Goal: Information Seeking & Learning: Find specific fact

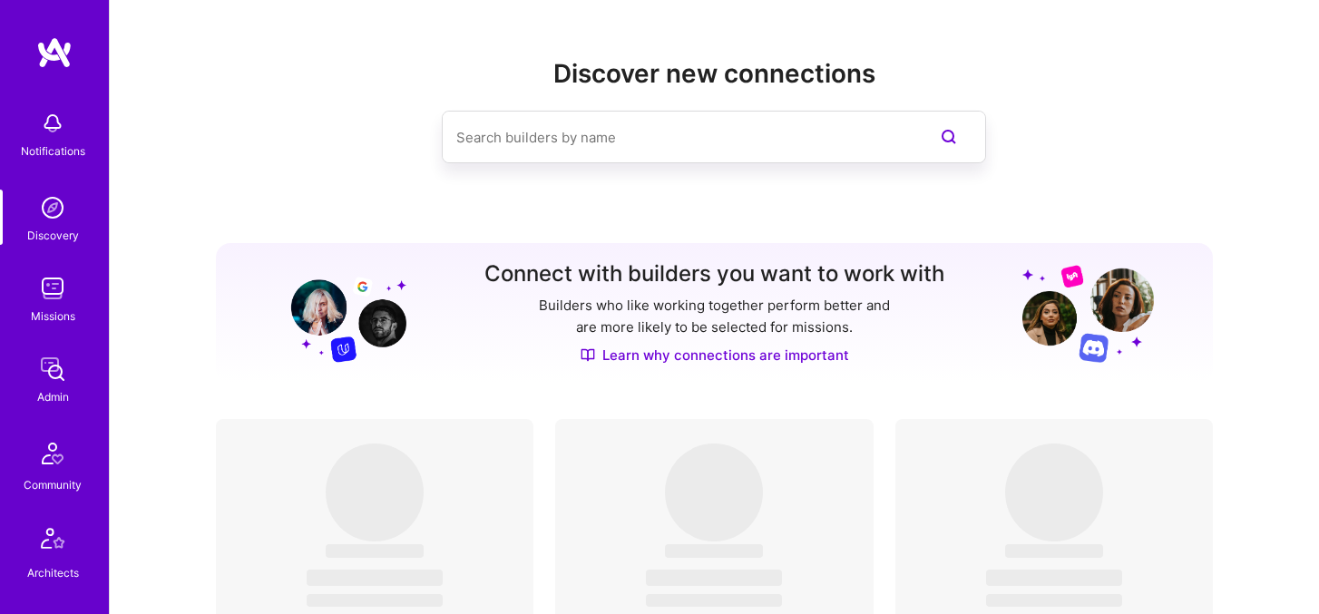
click at [61, 305] on img at bounding box center [52, 288] width 36 height 36
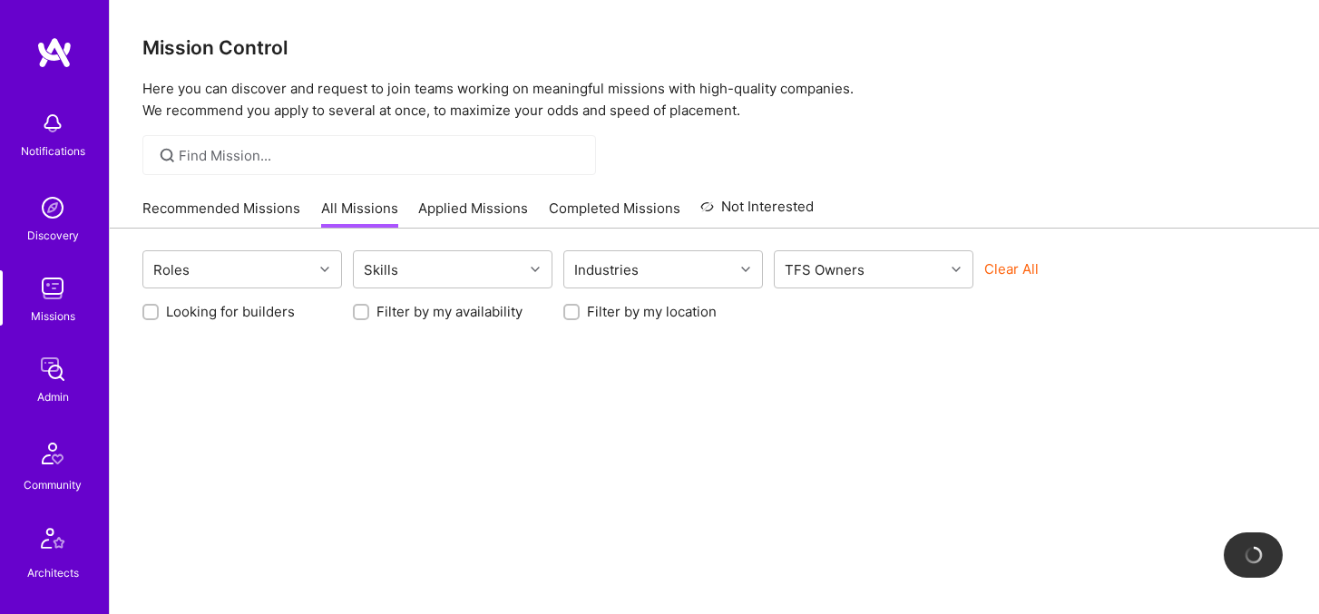
click at [990, 266] on button "Clear All" at bounding box center [1011, 268] width 54 height 19
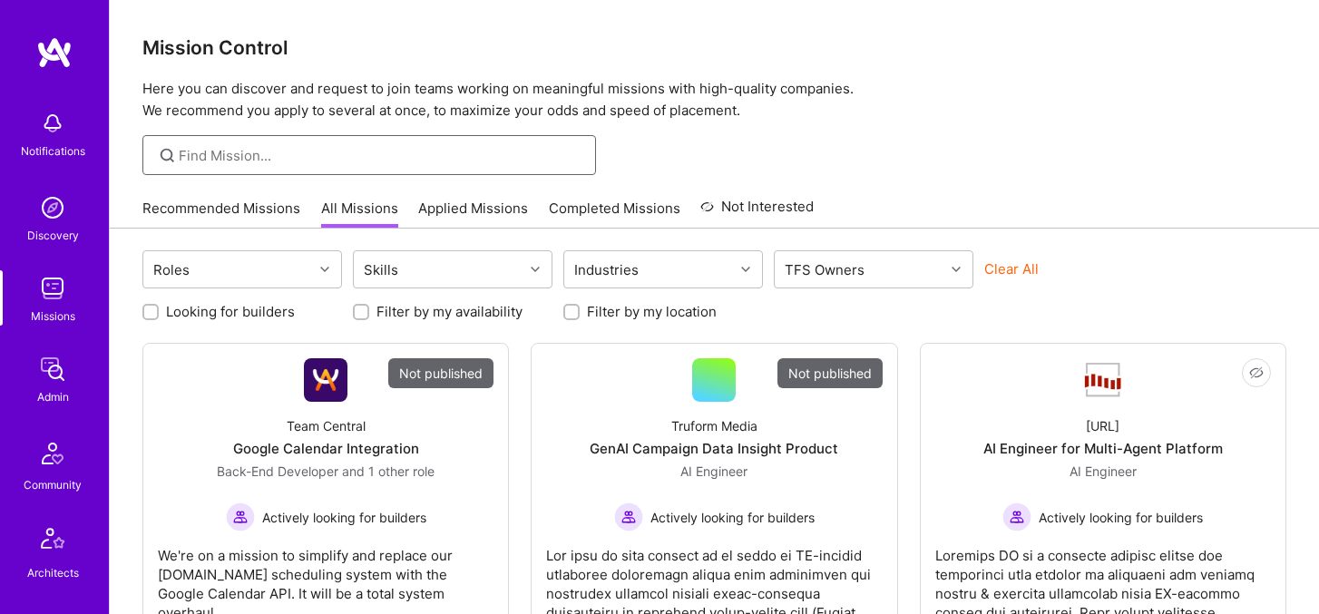
click at [485, 154] on input at bounding box center [381, 155] width 404 height 19
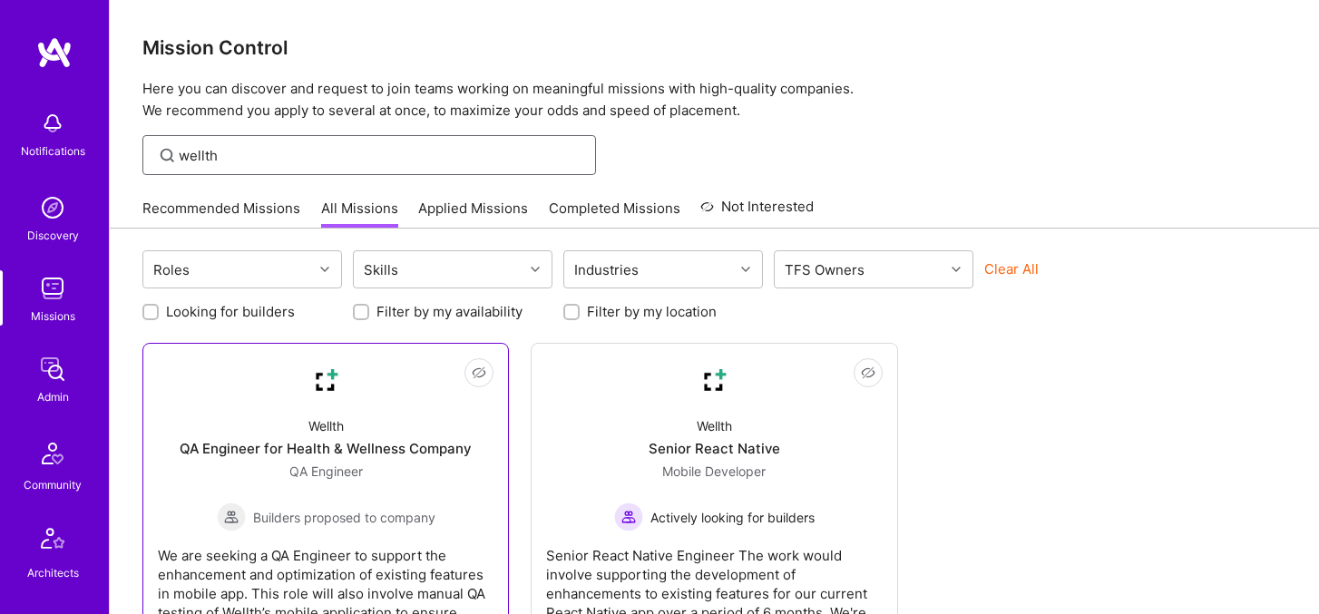
type input "wellth"
click at [341, 434] on div "Wellth" at bounding box center [325, 425] width 35 height 19
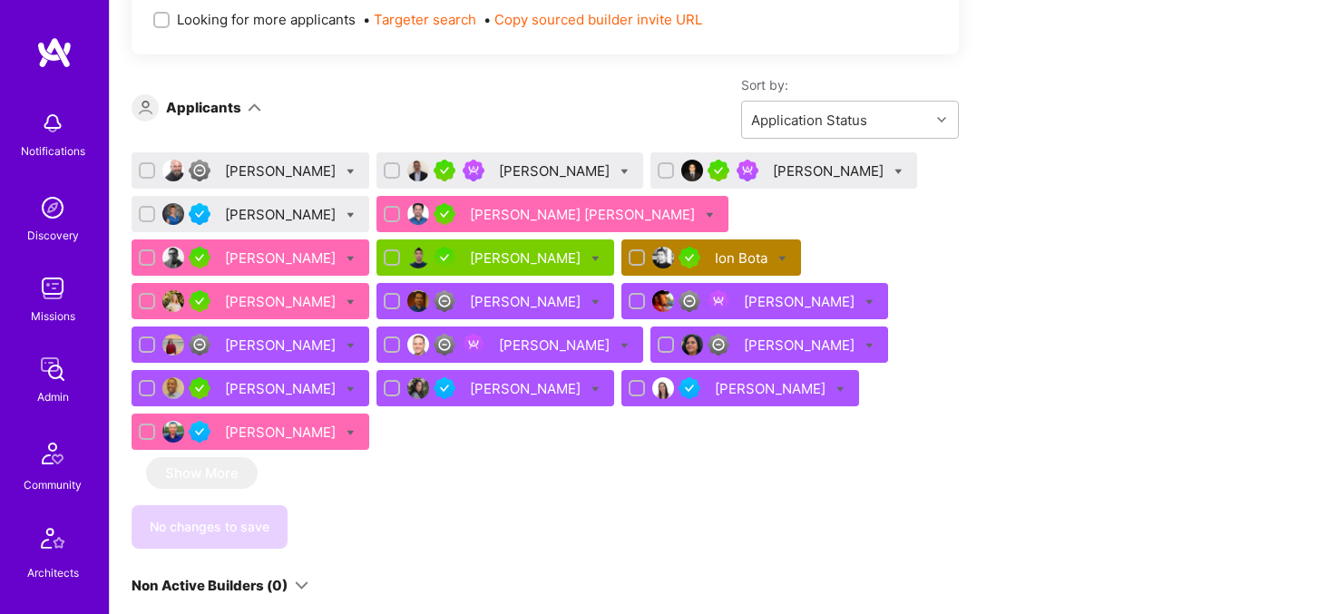
scroll to position [975, 0]
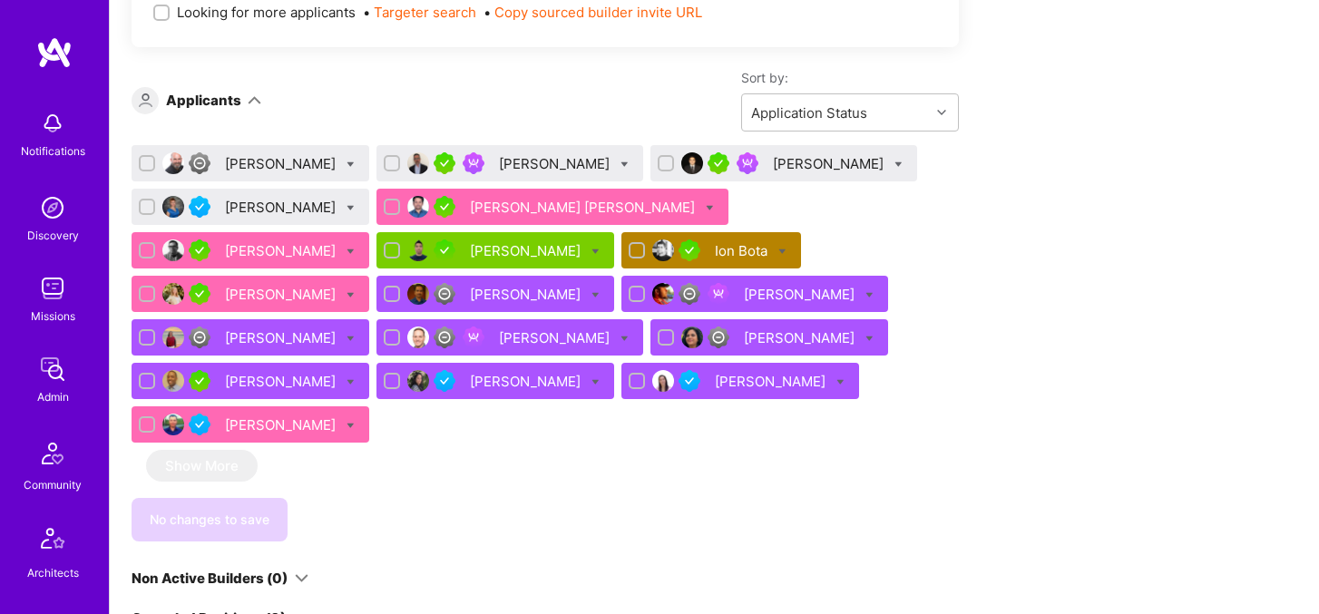
click at [267, 161] on div "[PERSON_NAME]" at bounding box center [282, 163] width 114 height 19
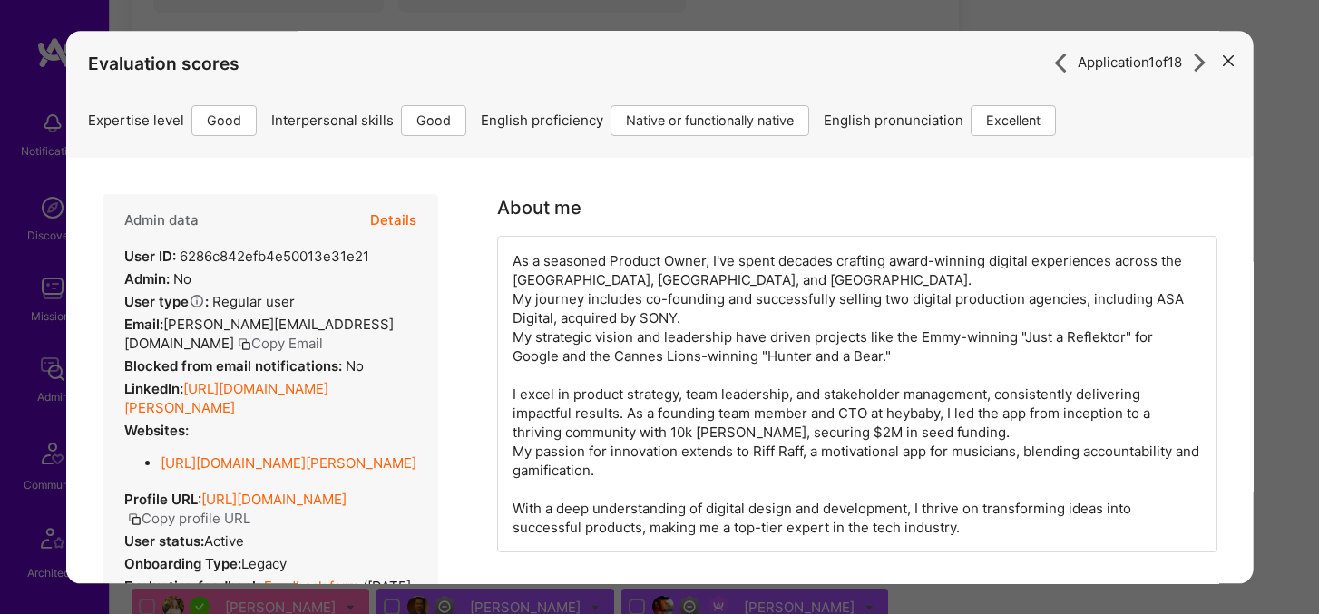
scroll to position [627, 0]
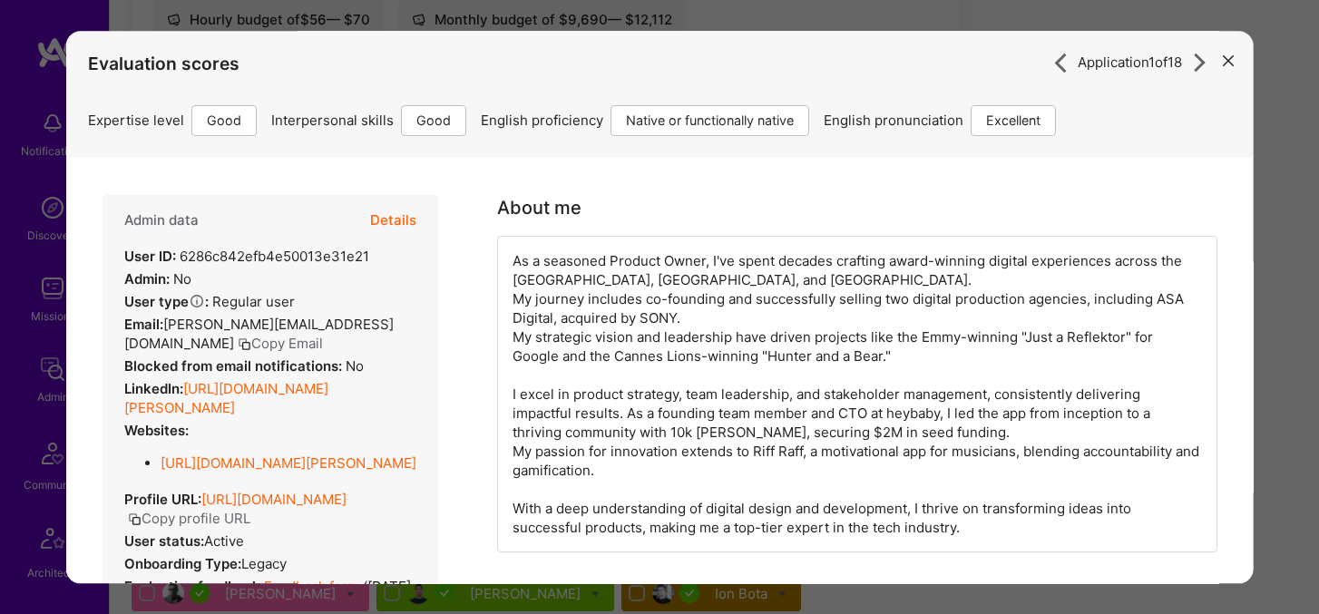
click at [1229, 58] on icon "modal" at bounding box center [1227, 61] width 11 height 11
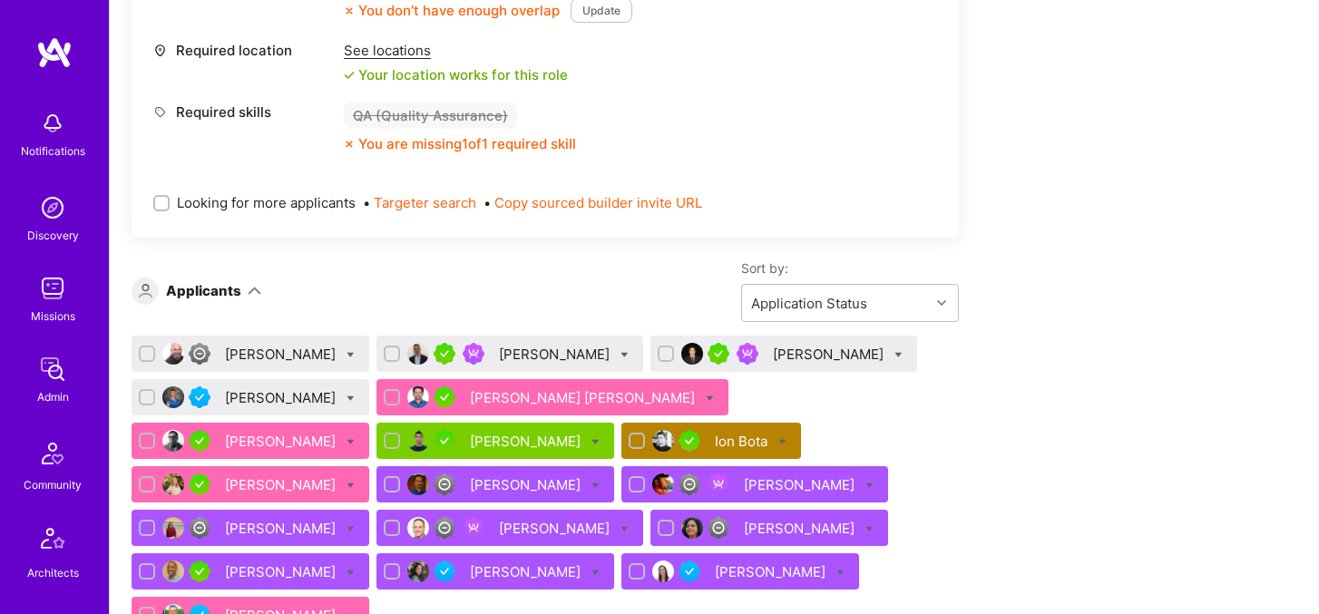
scroll to position [818, 0]
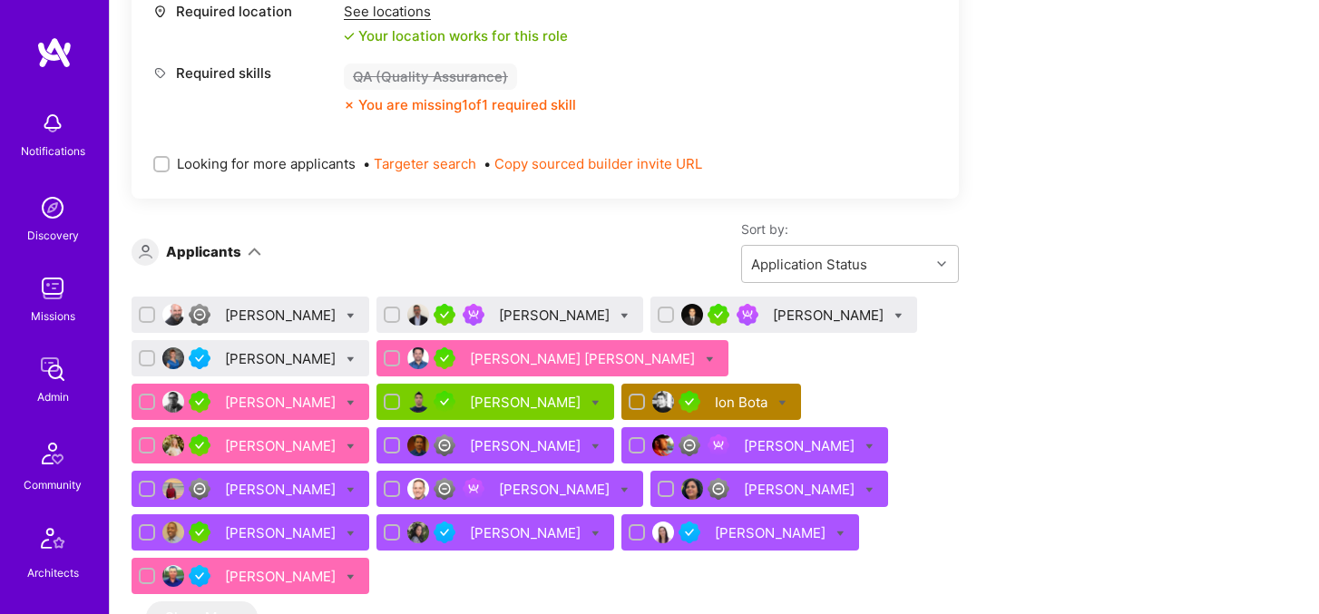
click at [580, 320] on div "[PERSON_NAME]" at bounding box center [556, 315] width 114 height 19
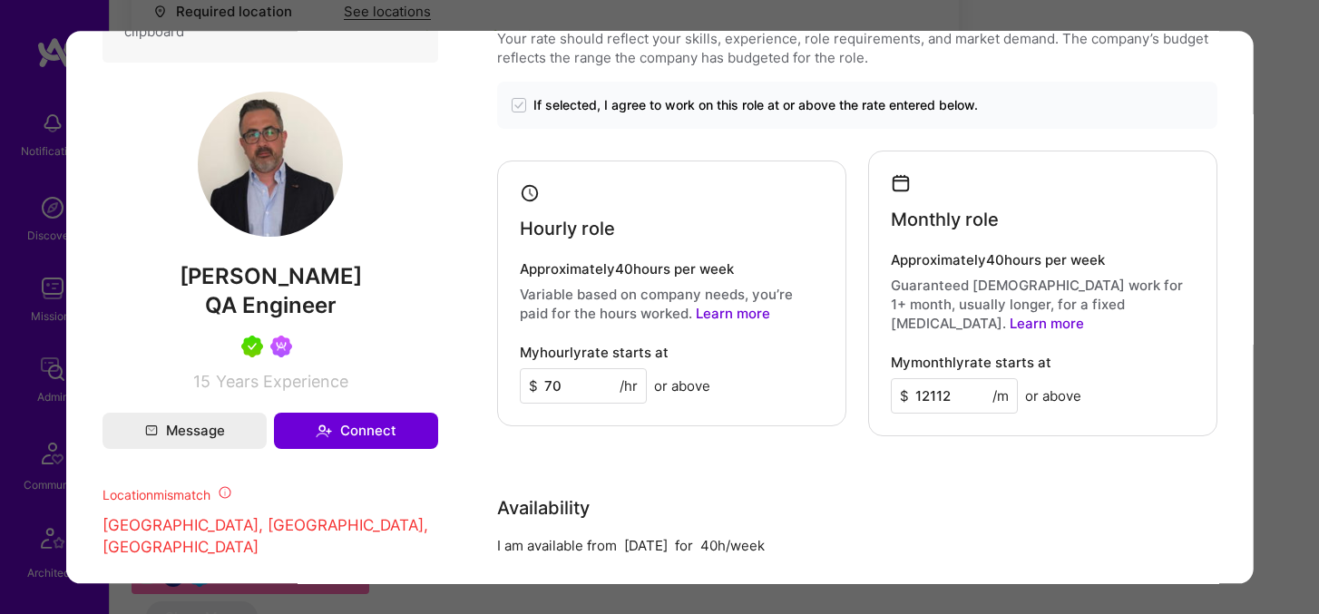
scroll to position [1070, 0]
click at [1272, 71] on div "Application 2 of 18 Builder Missing Requirements Required Location See location…" at bounding box center [659, 307] width 1319 height 614
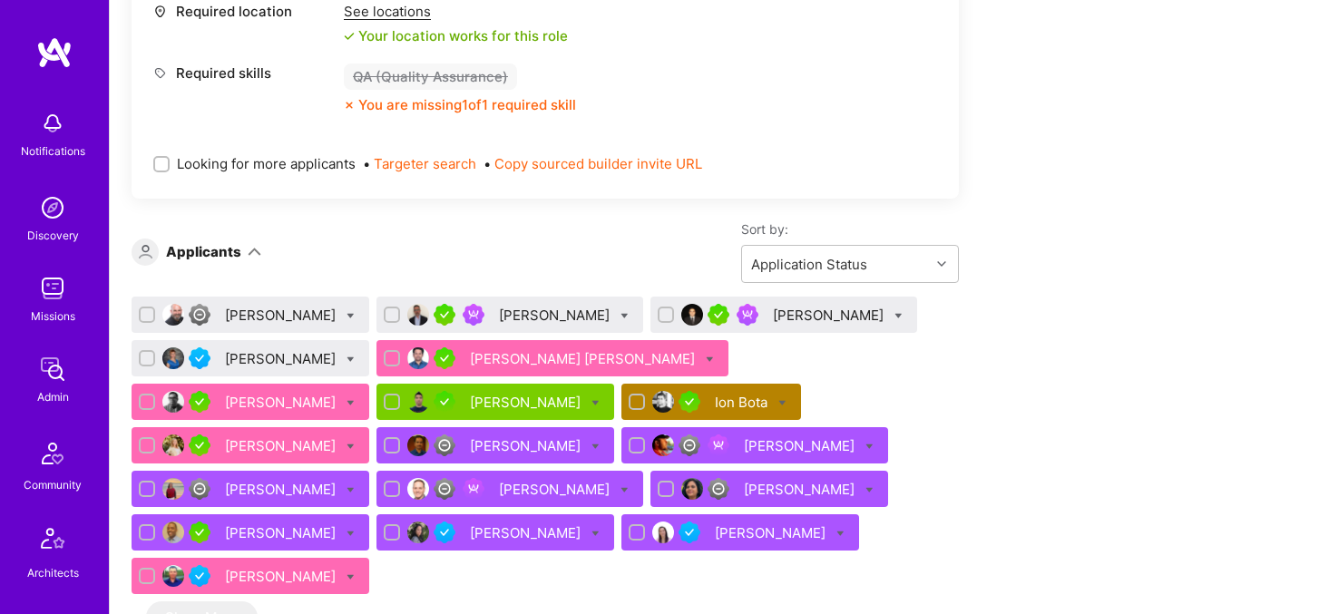
click at [787, 314] on div "[PERSON_NAME]" at bounding box center [830, 315] width 114 height 19
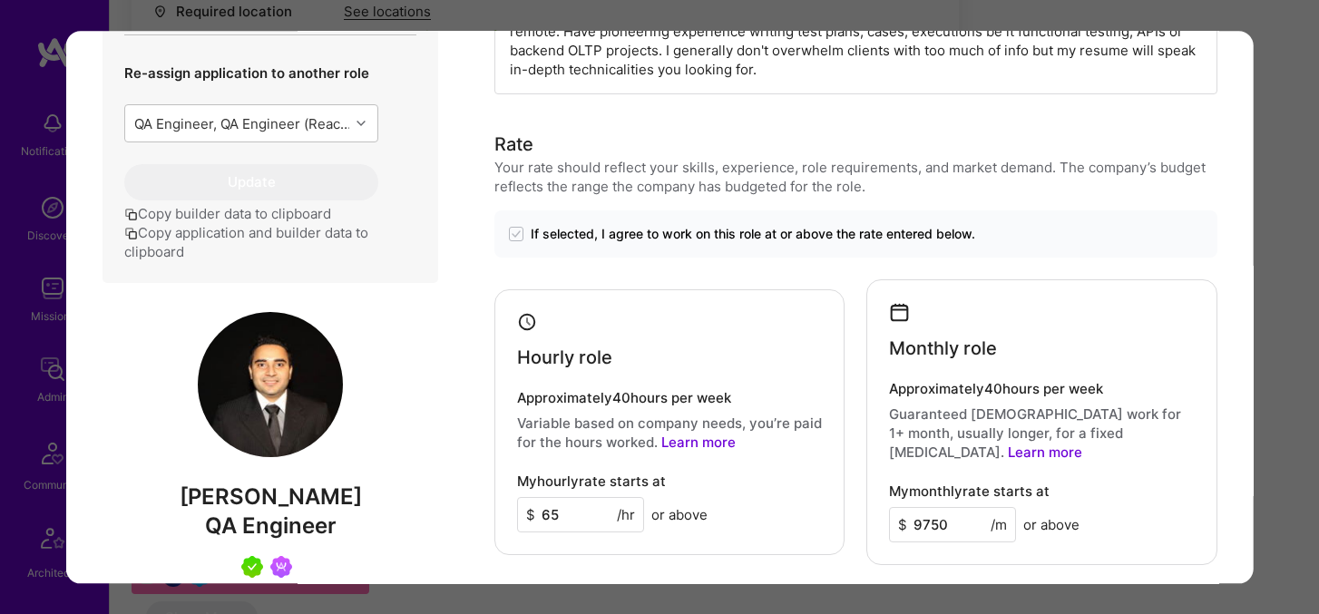
scroll to position [670, 0]
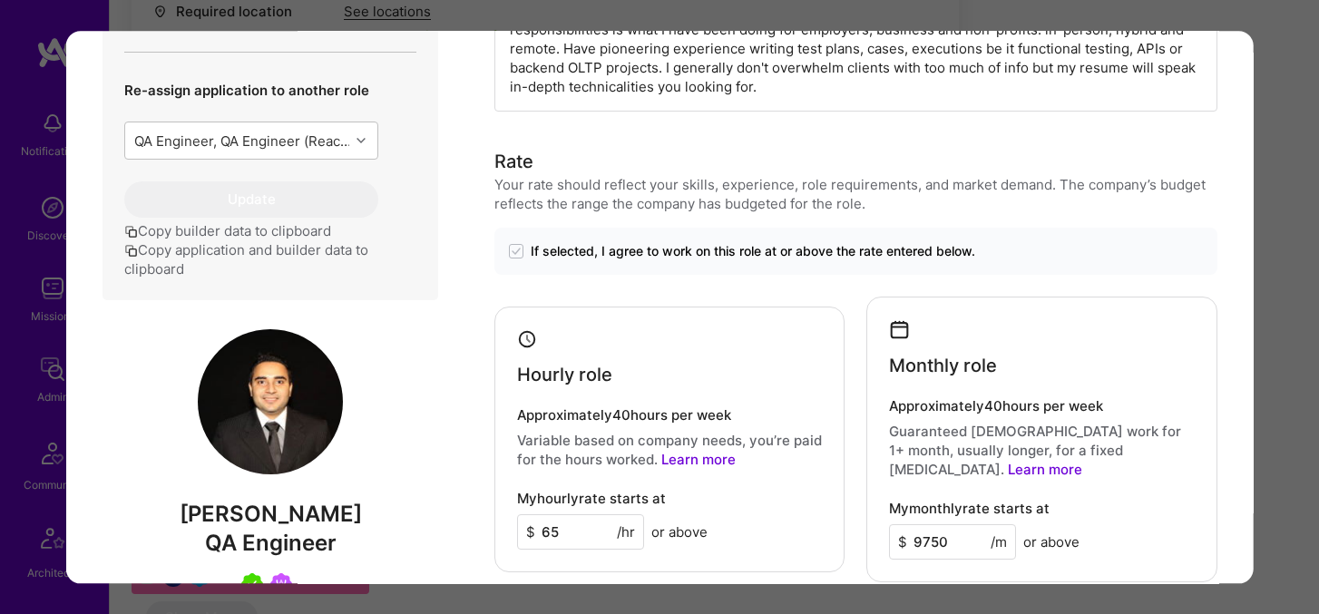
click at [1279, 29] on div "Application 3 of 18 Builder Missing Requirements Required Location See location…" at bounding box center [659, 307] width 1319 height 614
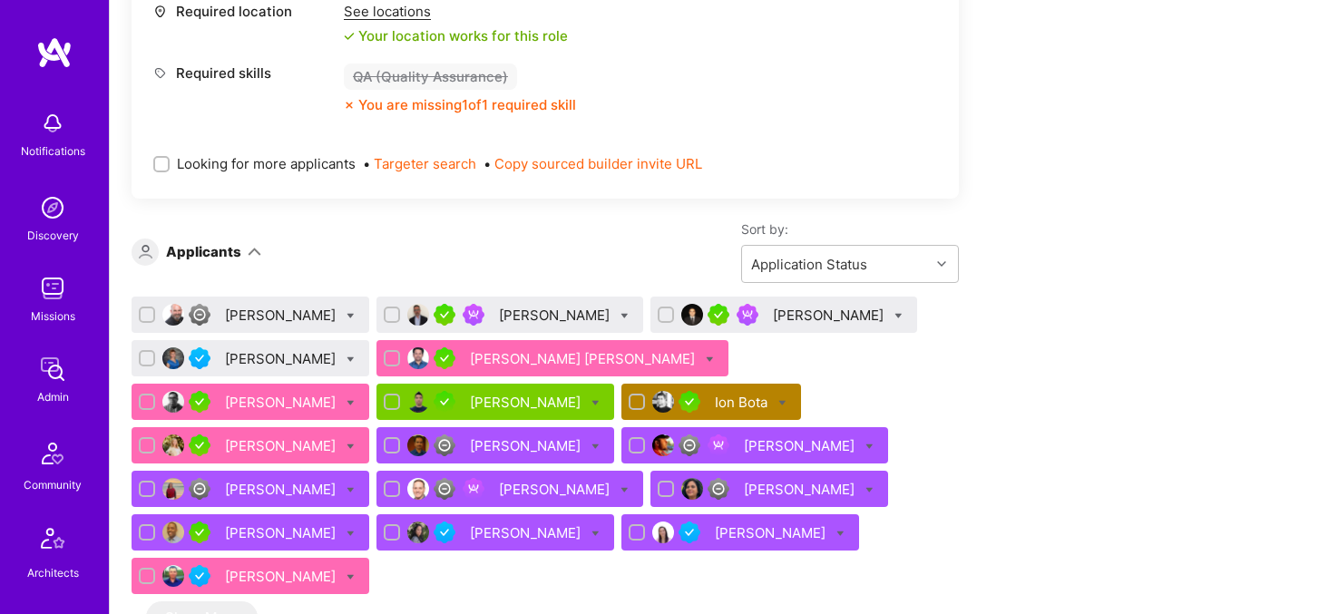
click at [269, 358] on div "[PERSON_NAME]" at bounding box center [282, 358] width 114 height 19
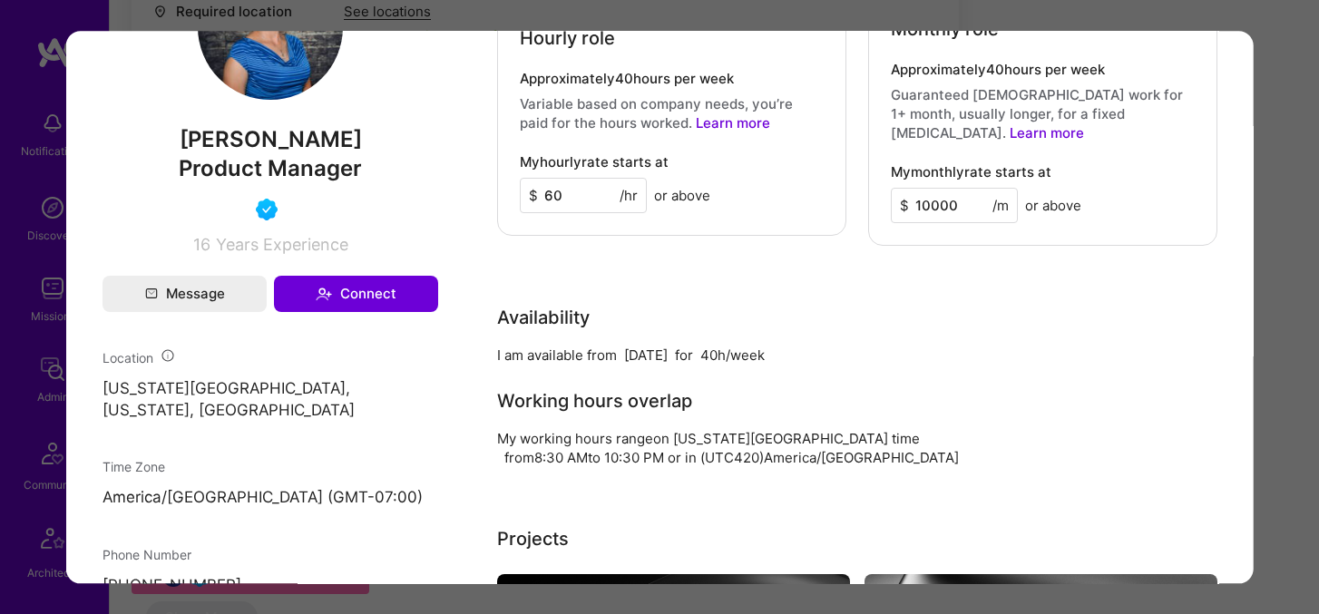
scroll to position [1065, 0]
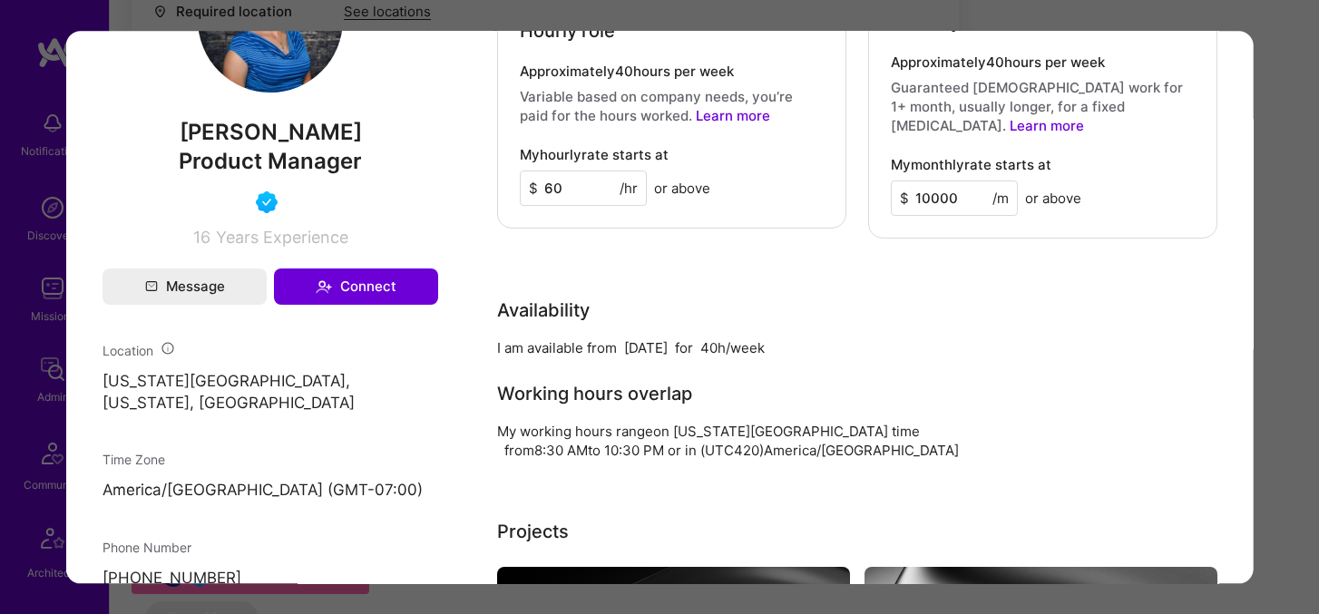
click at [1279, 57] on div "Application 4 of 18 Evaluation scores Expertise level Good Interpersonal skills…" at bounding box center [659, 307] width 1319 height 614
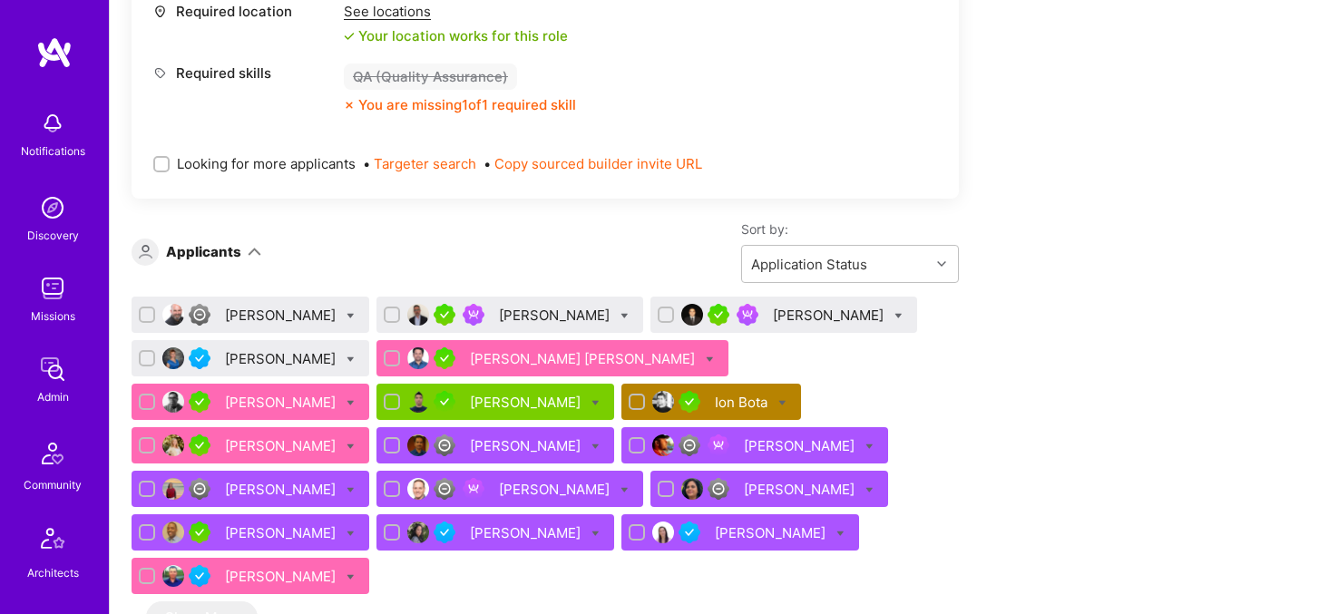
click at [339, 393] on div "[PERSON_NAME]" at bounding box center [282, 402] width 114 height 19
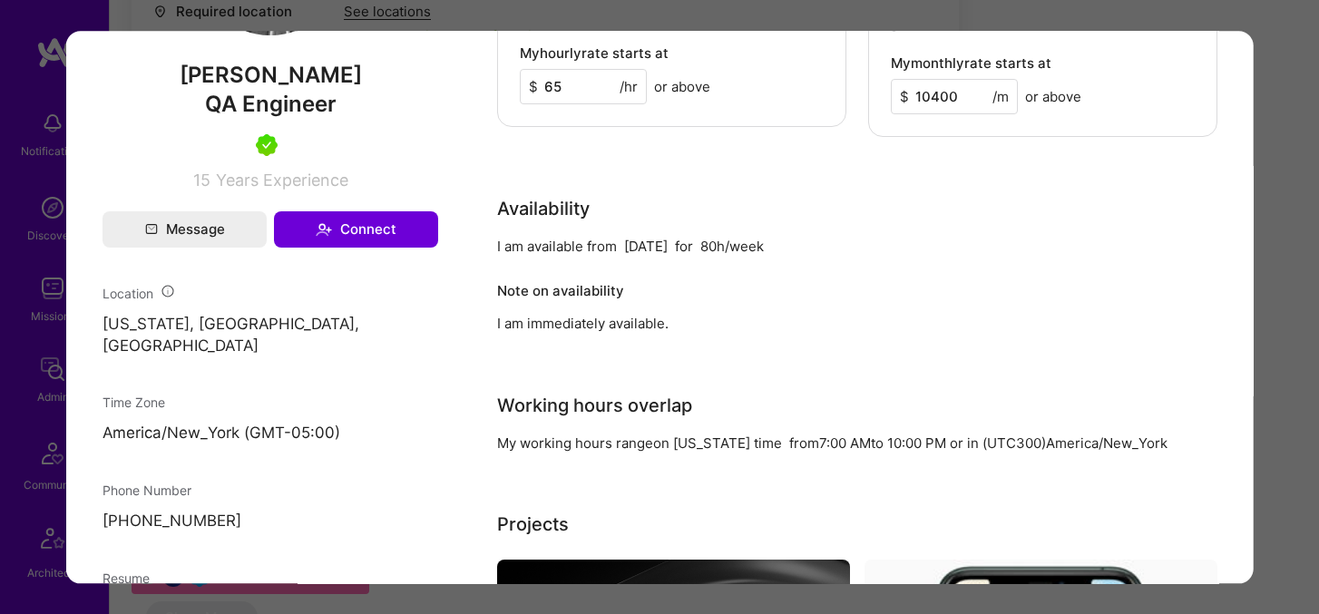
scroll to position [1254, 0]
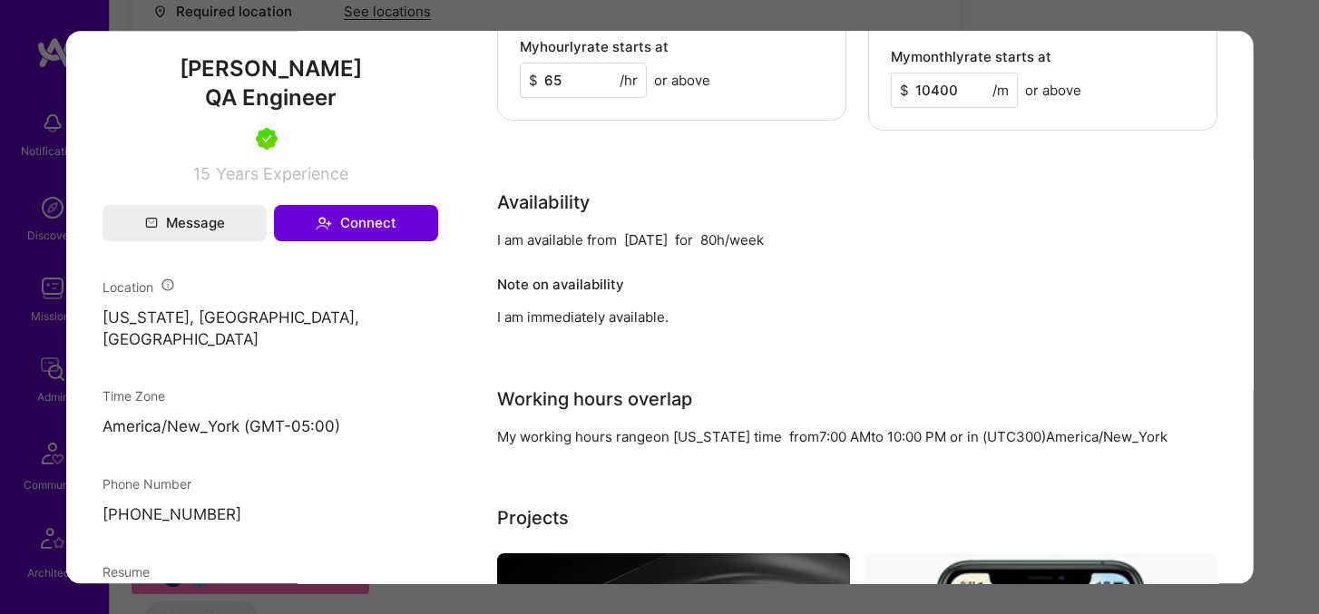
click at [1271, 35] on div "Application 6 of 18 Evaluation scores Expertise level Very good Interpersonal s…" at bounding box center [659, 307] width 1319 height 614
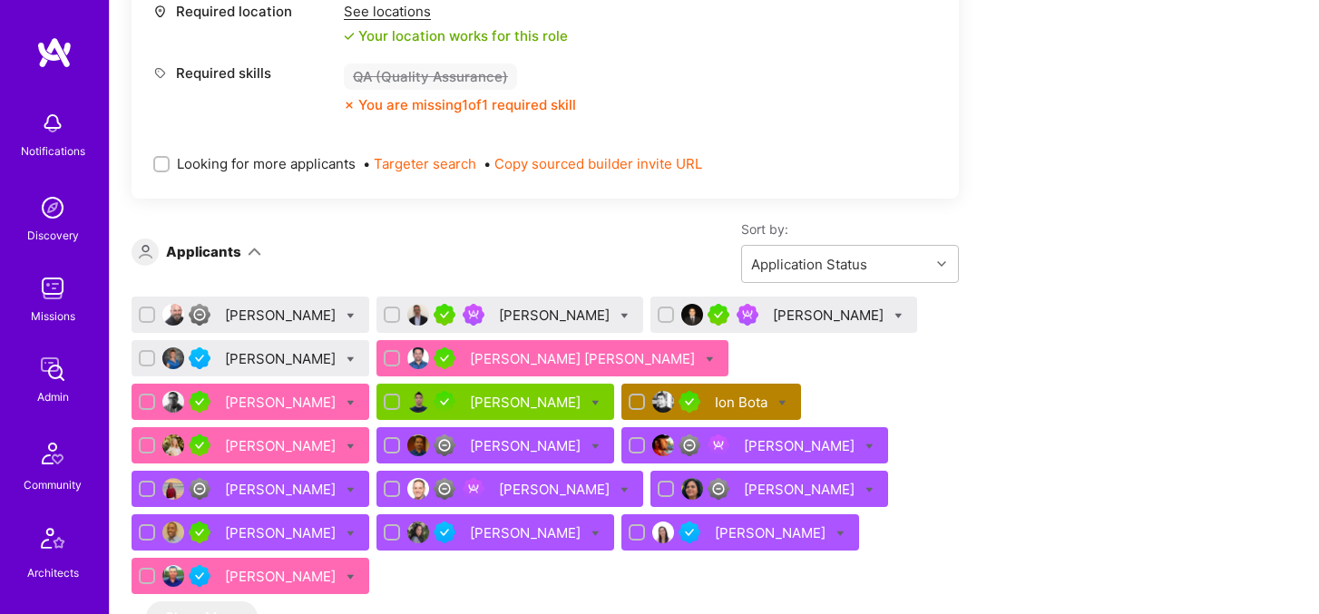
click at [553, 354] on div "[PERSON_NAME] [PERSON_NAME]" at bounding box center [584, 358] width 229 height 19
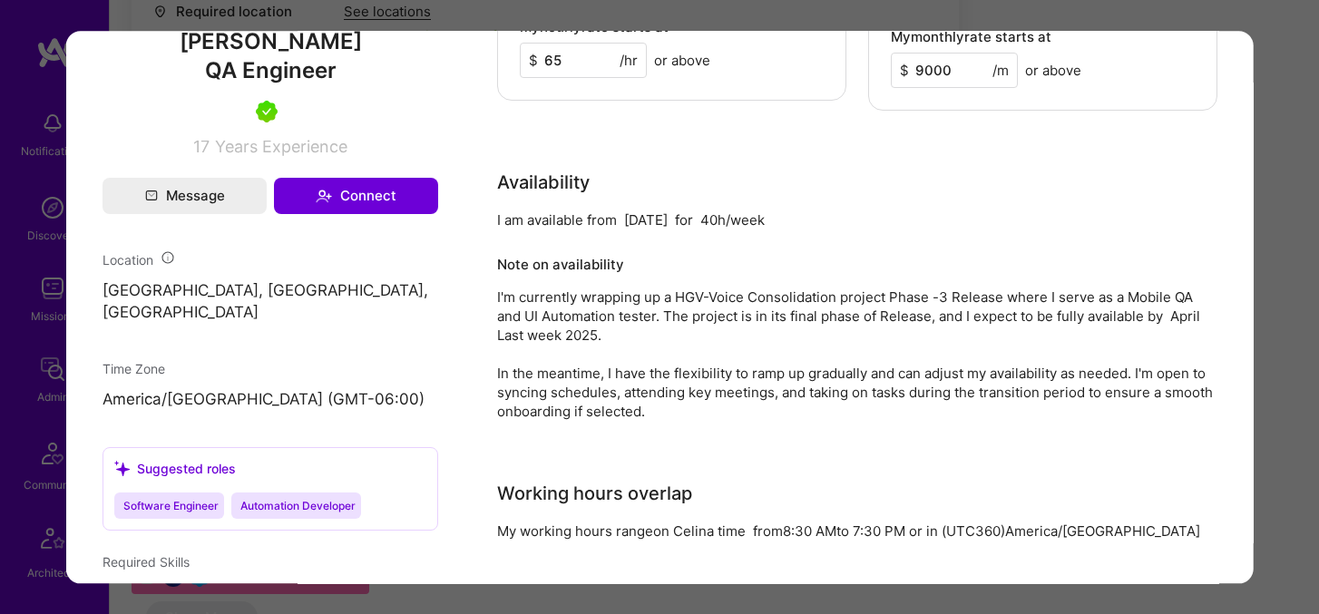
scroll to position [1340, 0]
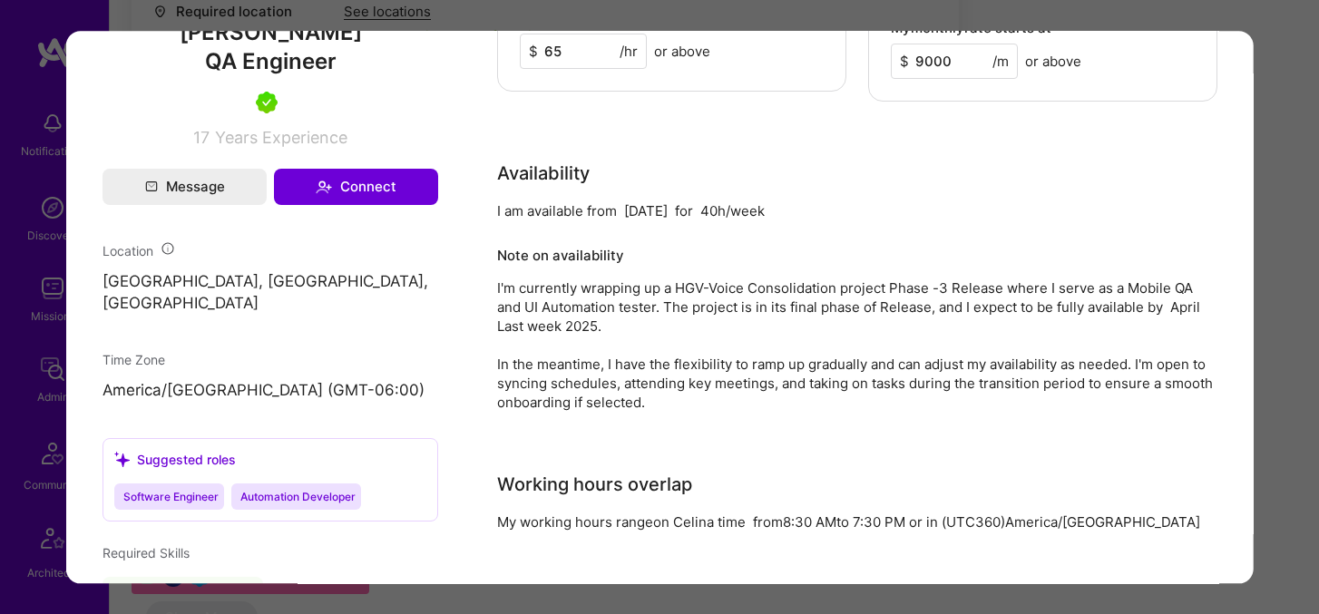
click at [1298, 200] on div "Application 5 of 18 Evaluation scores Expertise level Superstar Interpersonal s…" at bounding box center [659, 307] width 1319 height 614
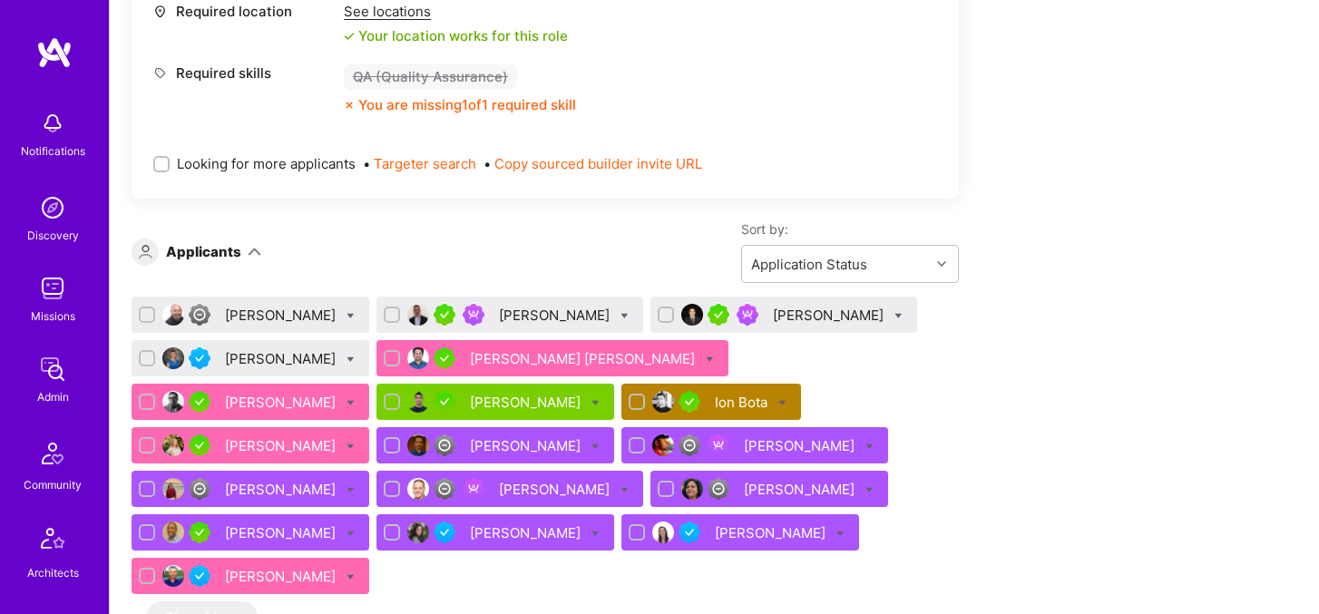
click at [339, 480] on div "[PERSON_NAME]" at bounding box center [282, 489] width 114 height 19
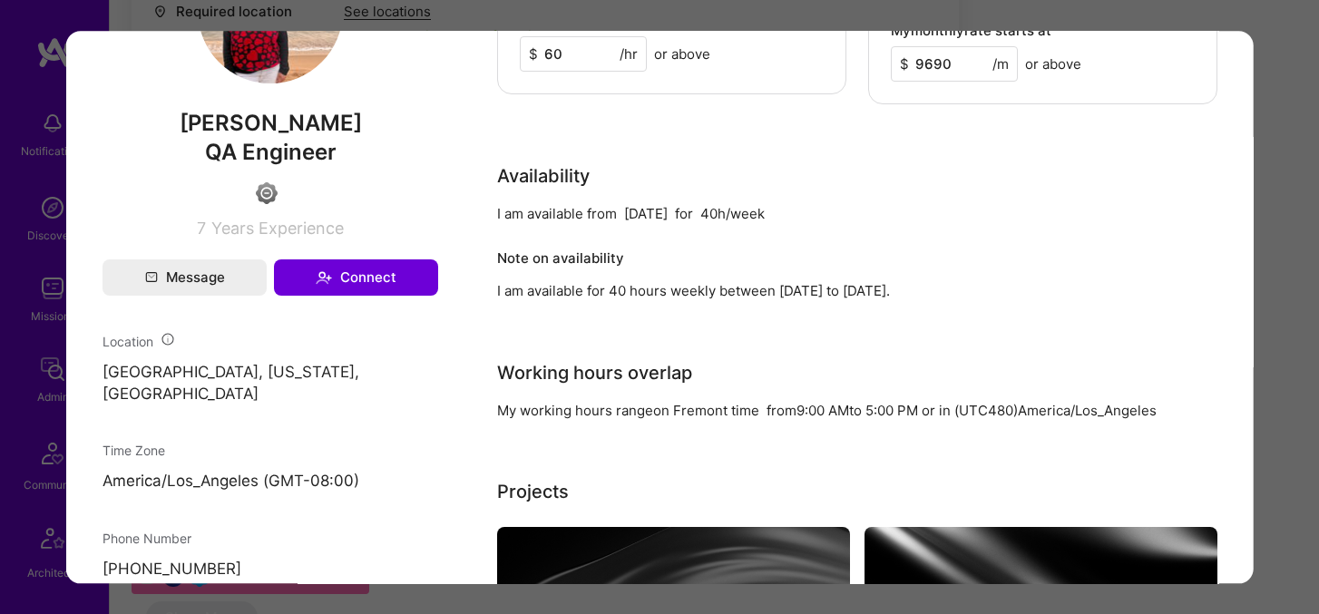
scroll to position [1046, 0]
click at [1294, 211] on div "Application 12 of 18 Evaluation scores Expertise level Good Interpersonal skill…" at bounding box center [659, 307] width 1319 height 614
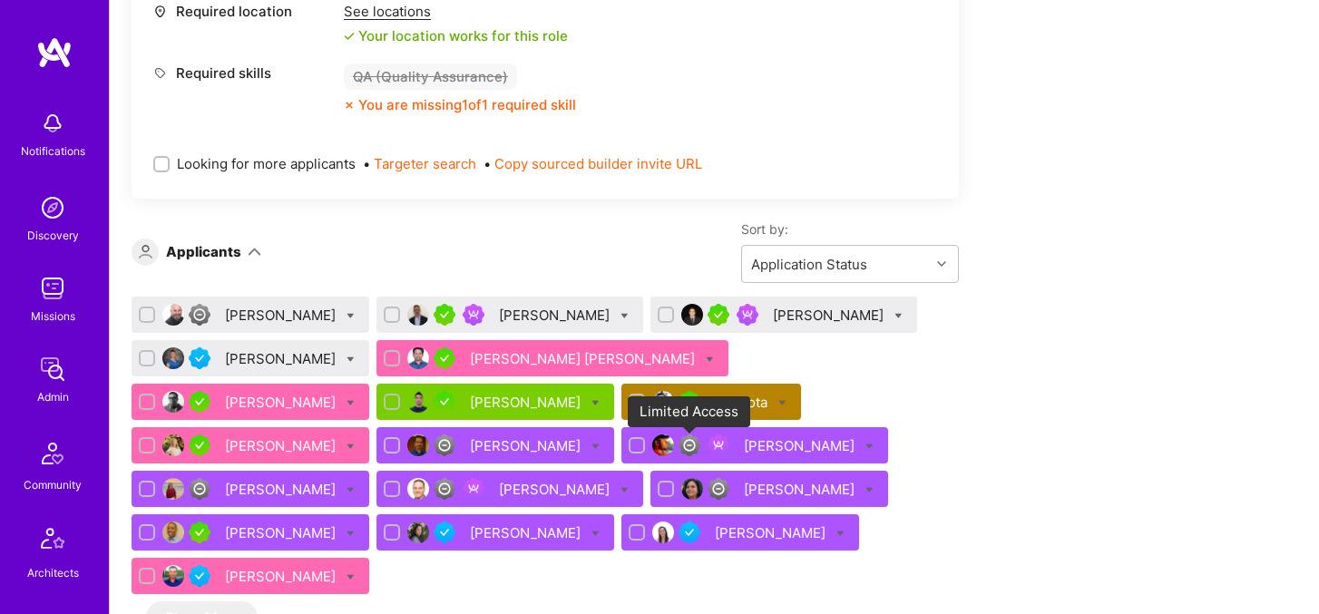
click at [210, 478] on img at bounding box center [200, 489] width 22 height 22
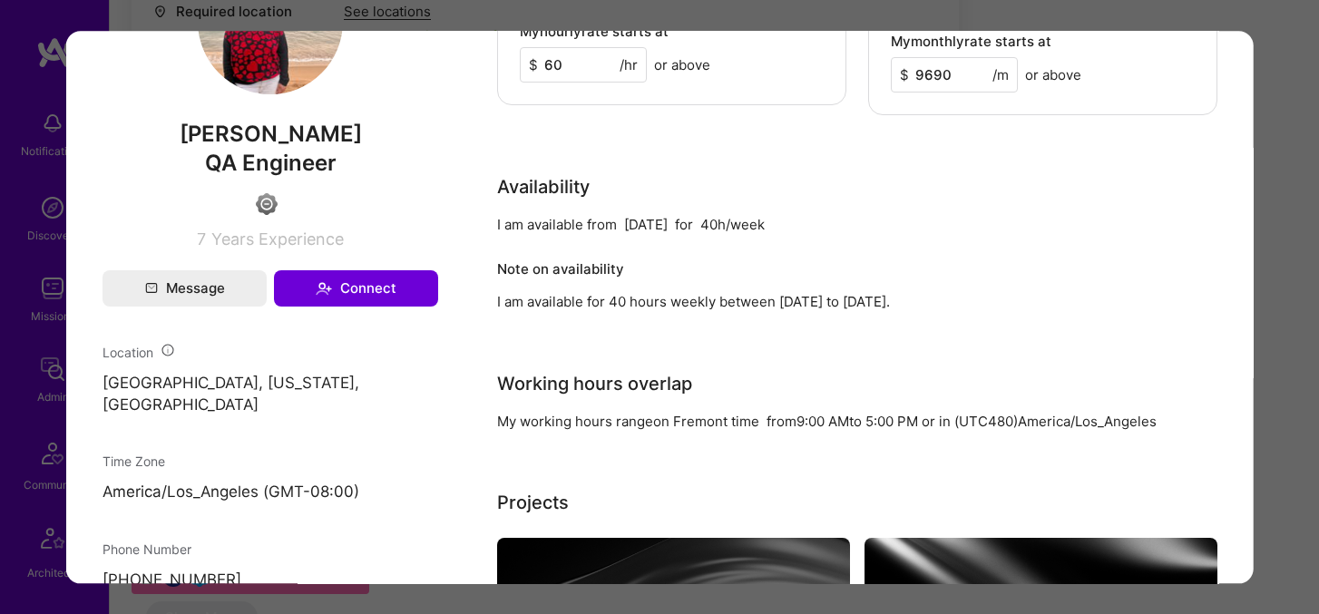
scroll to position [1042, 0]
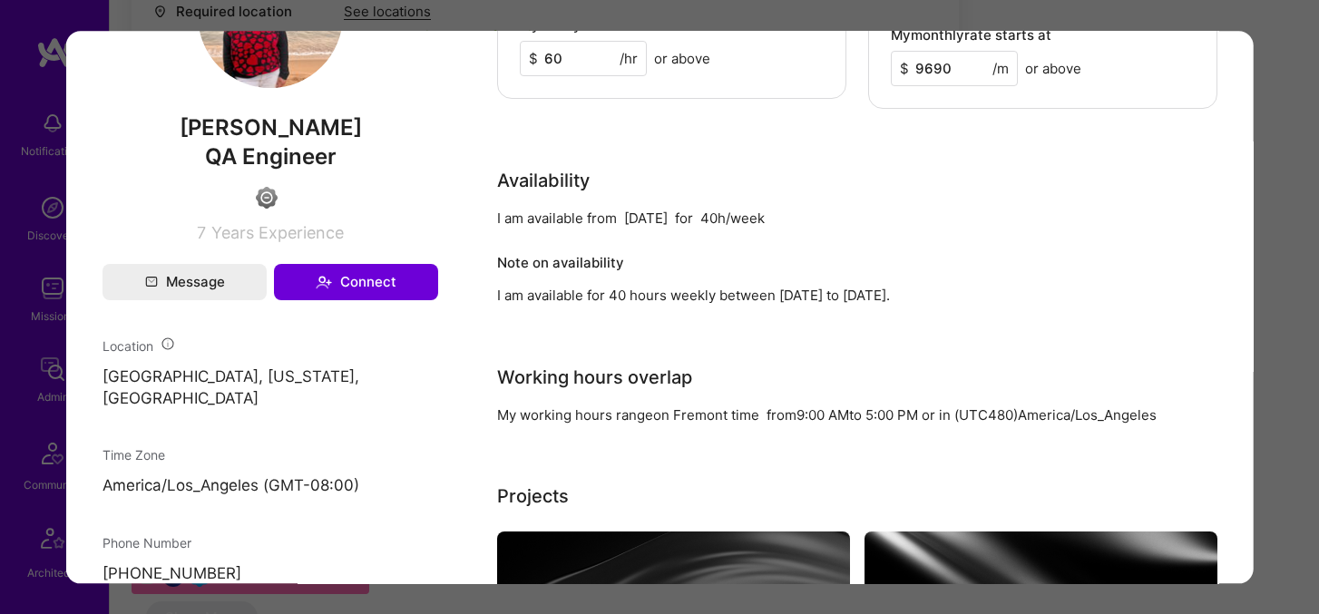
click at [1271, 294] on div "Application 12 of 18 Evaluation scores Expertise level Good Interpersonal skill…" at bounding box center [659, 307] width 1319 height 614
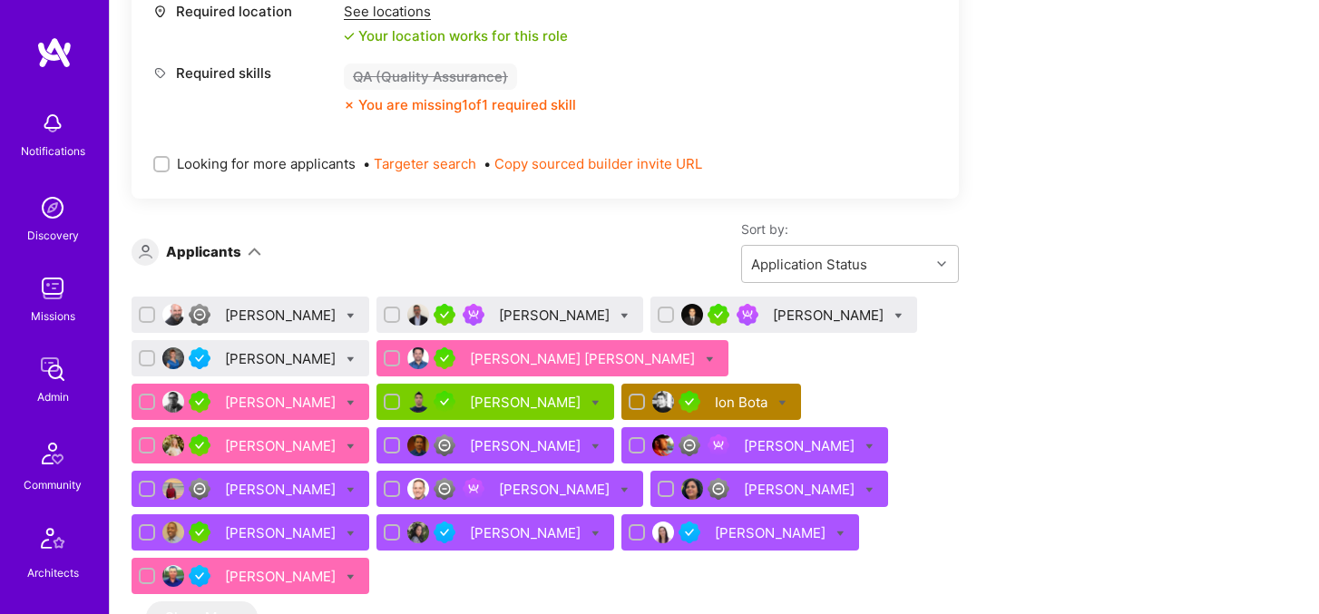
click at [744, 491] on div "[PERSON_NAME]" at bounding box center [801, 489] width 114 height 19
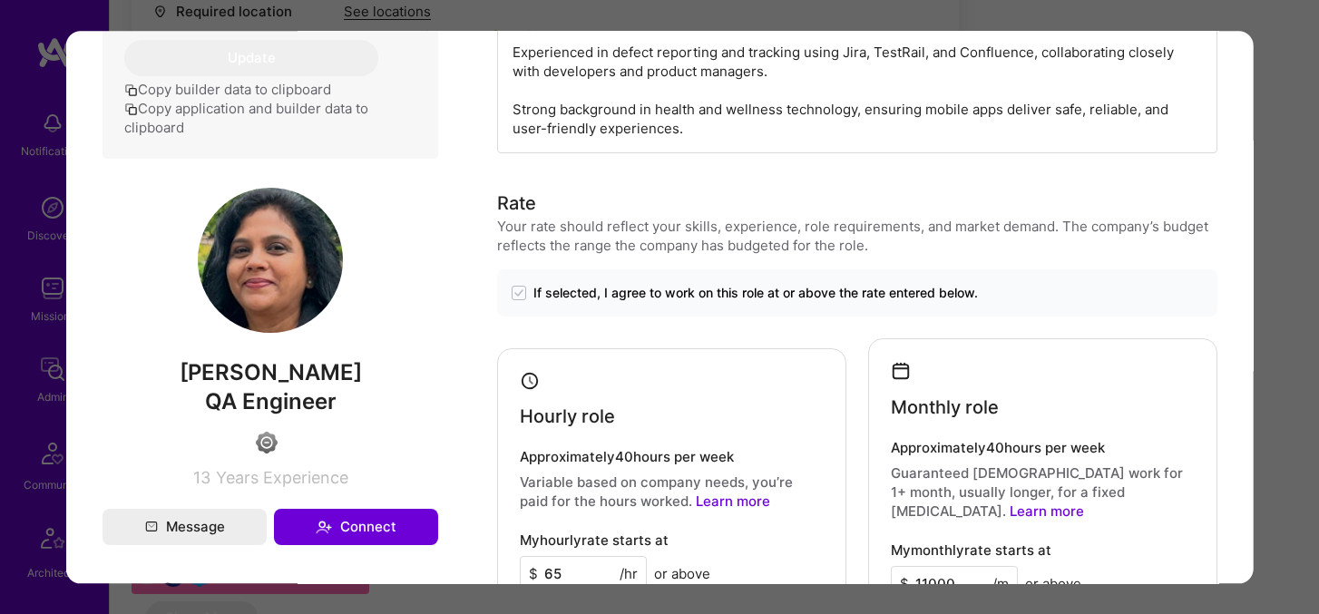
scroll to position [741, 0]
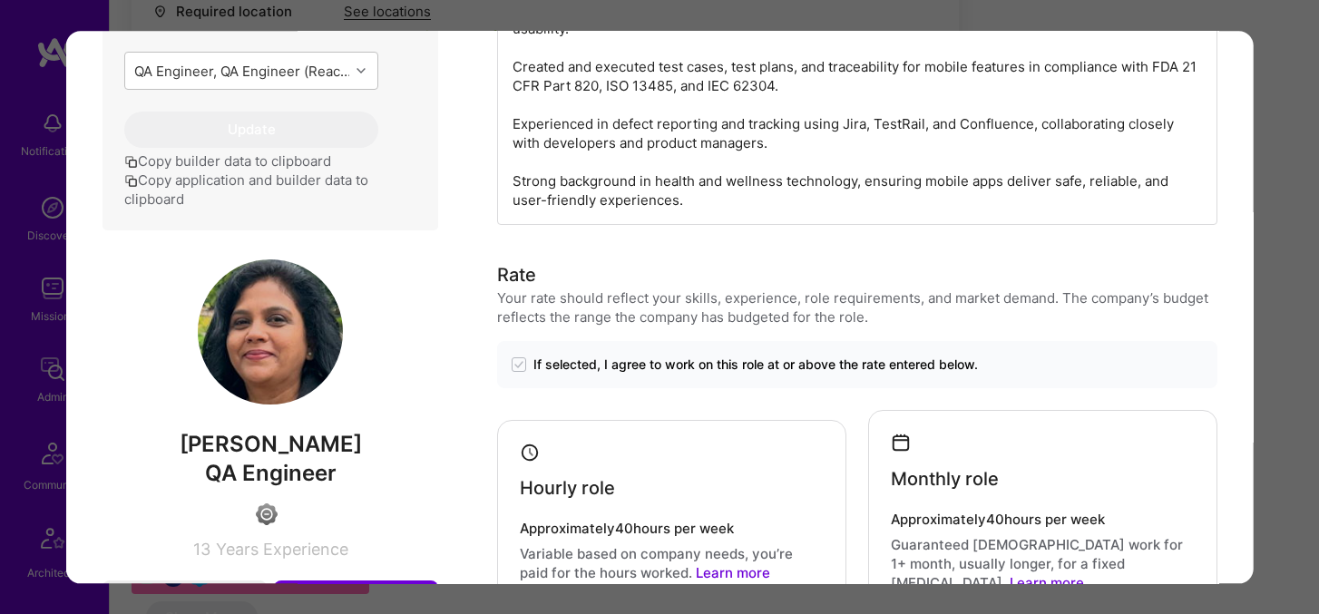
drag, startPoint x: 173, startPoint y: 441, endPoint x: 369, endPoint y: 443, distance: 195.9
click at [369, 443] on span "[PERSON_NAME]" at bounding box center [270, 444] width 336 height 27
copy span "[PERSON_NAME]"
click at [1272, 226] on div "Application 14 of 18 Evaluation scores Expertise level Good Interpersonal skill…" at bounding box center [659, 307] width 1319 height 614
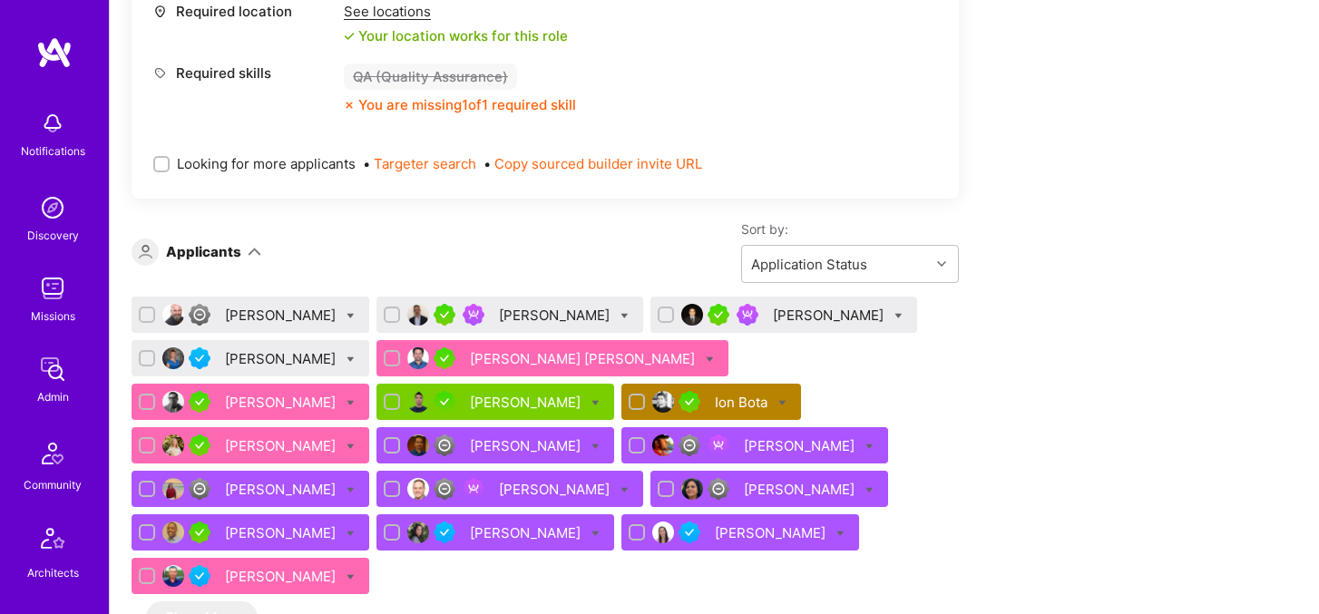
click at [781, 315] on div "[PERSON_NAME]" at bounding box center [830, 315] width 114 height 19
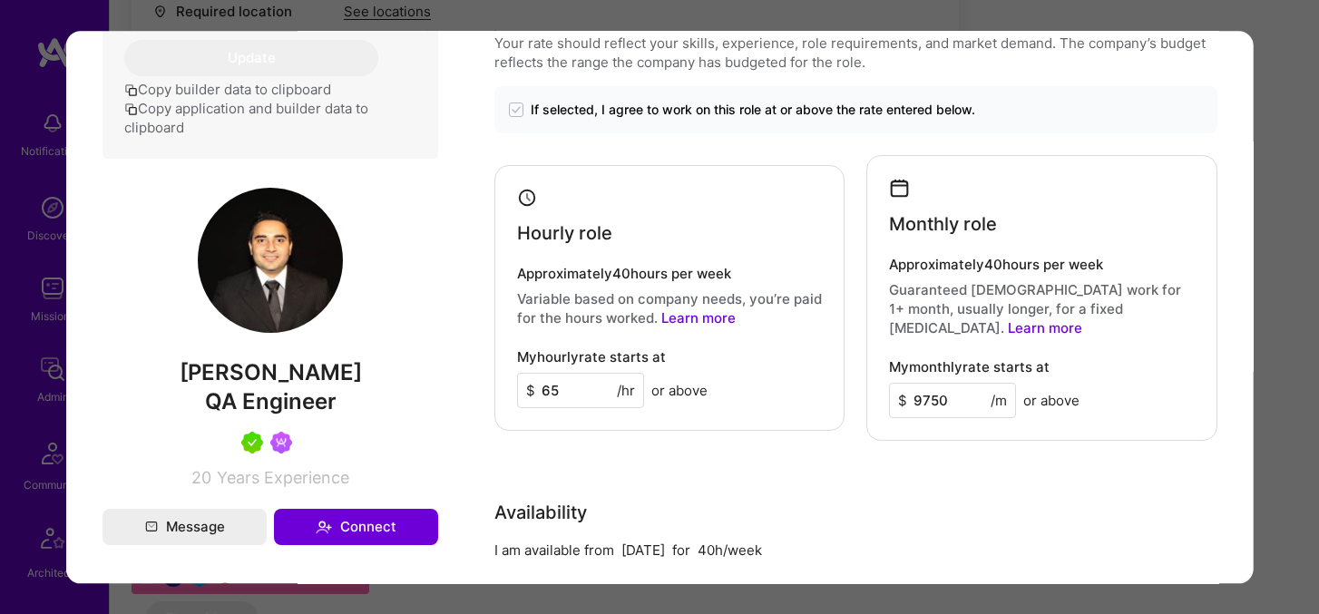
scroll to position [818, 0]
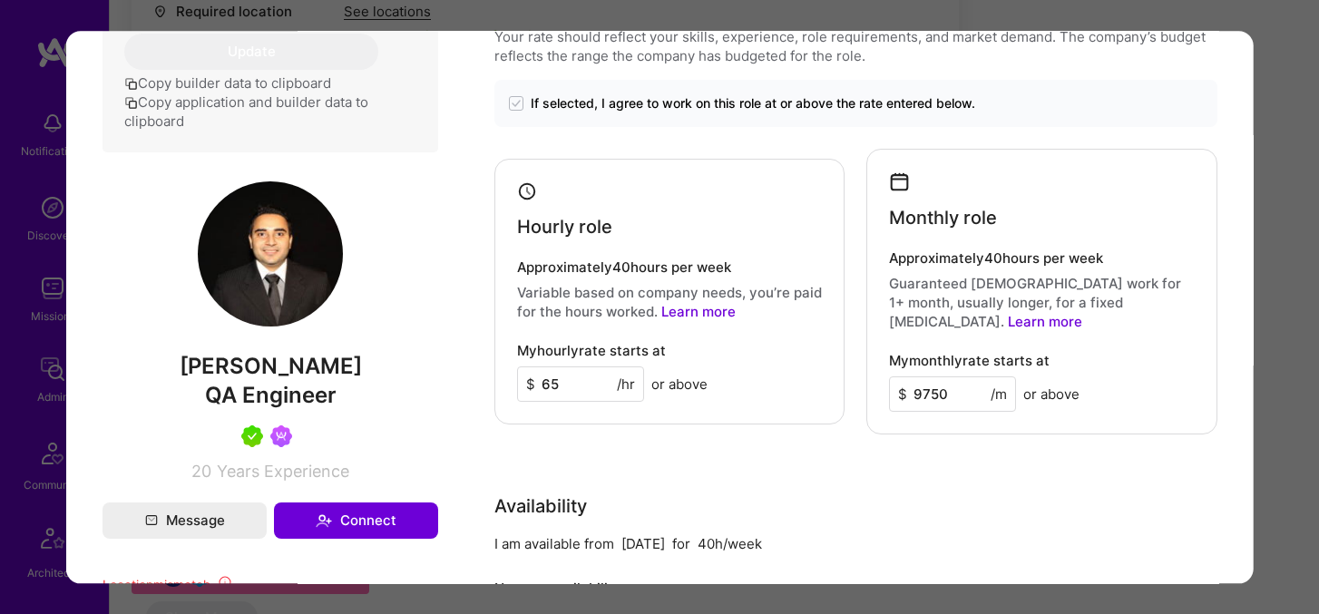
drag, startPoint x: 197, startPoint y: 389, endPoint x: 344, endPoint y: 388, distance: 146.9
click at [345, 380] on span "[PERSON_NAME]" at bounding box center [270, 366] width 336 height 27
copy span "[PERSON_NAME]"
click at [1284, 363] on div "Application 3 of 18 Builder Missing Requirements Required Location See location…" at bounding box center [659, 307] width 1319 height 614
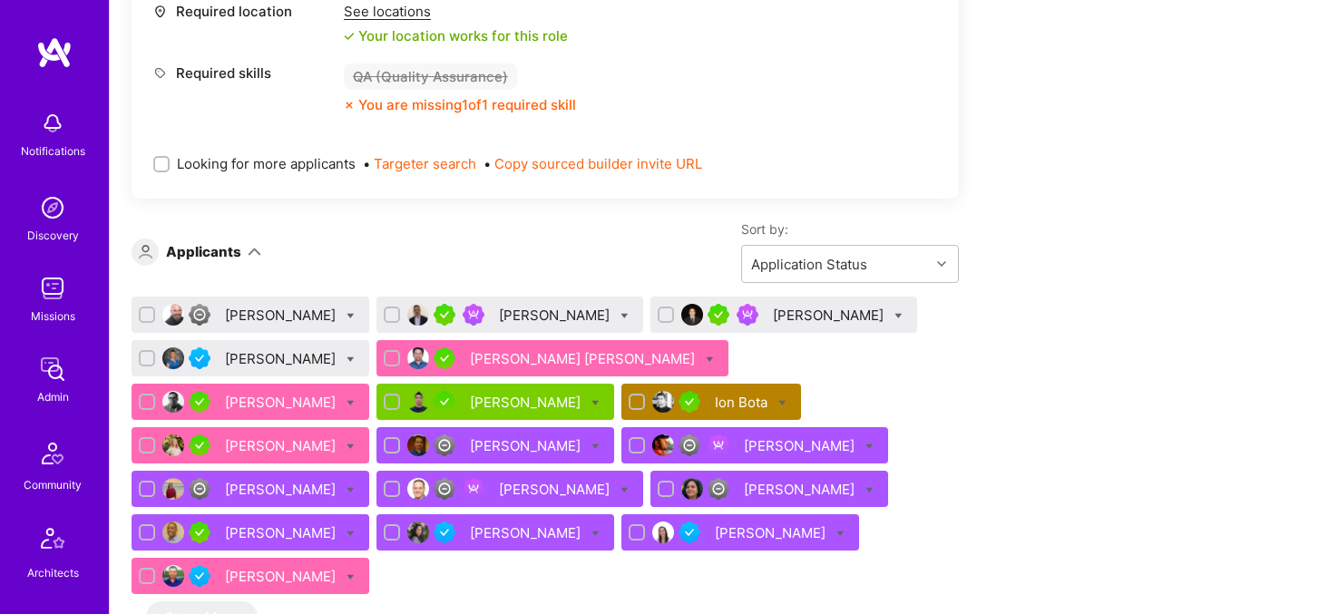
click at [470, 440] on div "[PERSON_NAME]" at bounding box center [527, 445] width 114 height 19
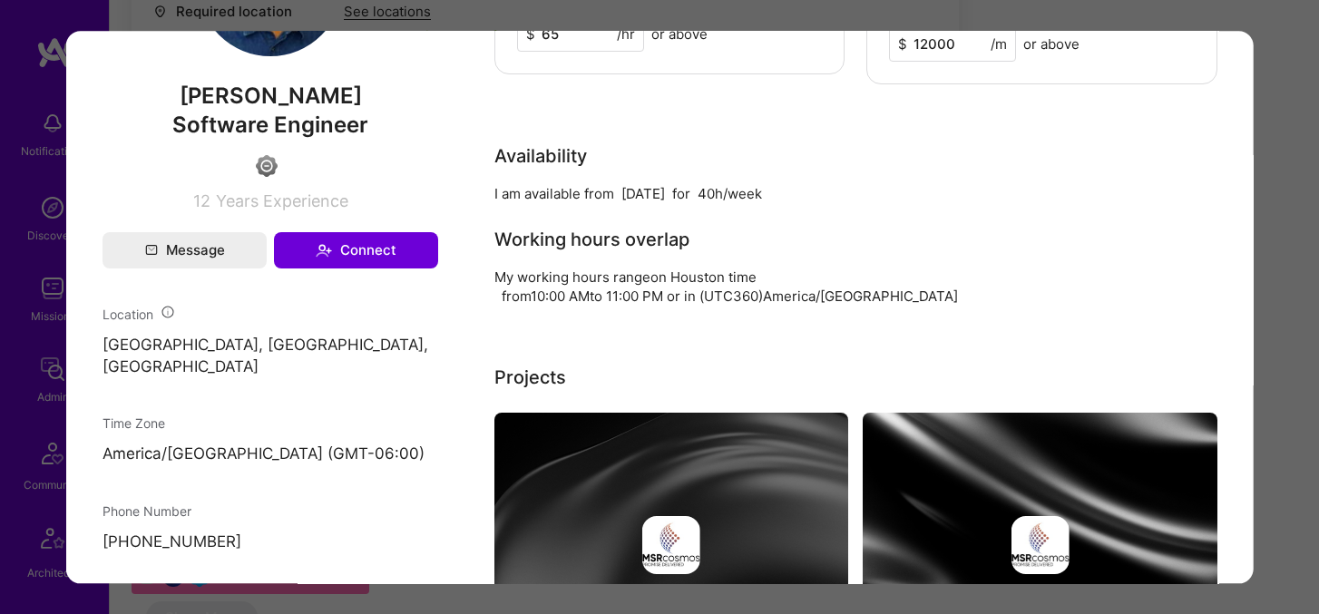
scroll to position [1033, 0]
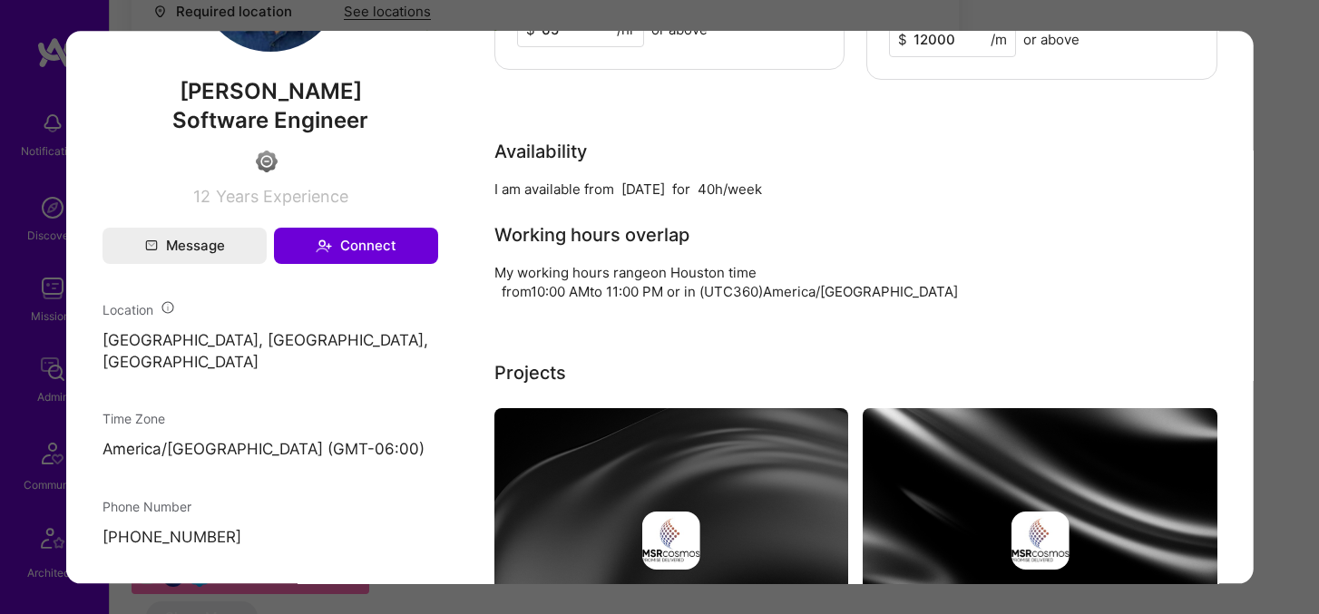
click at [1300, 287] on div "Application 10 of 18 Evaluation scores Expertise level Good Interpersonal skill…" at bounding box center [659, 307] width 1319 height 614
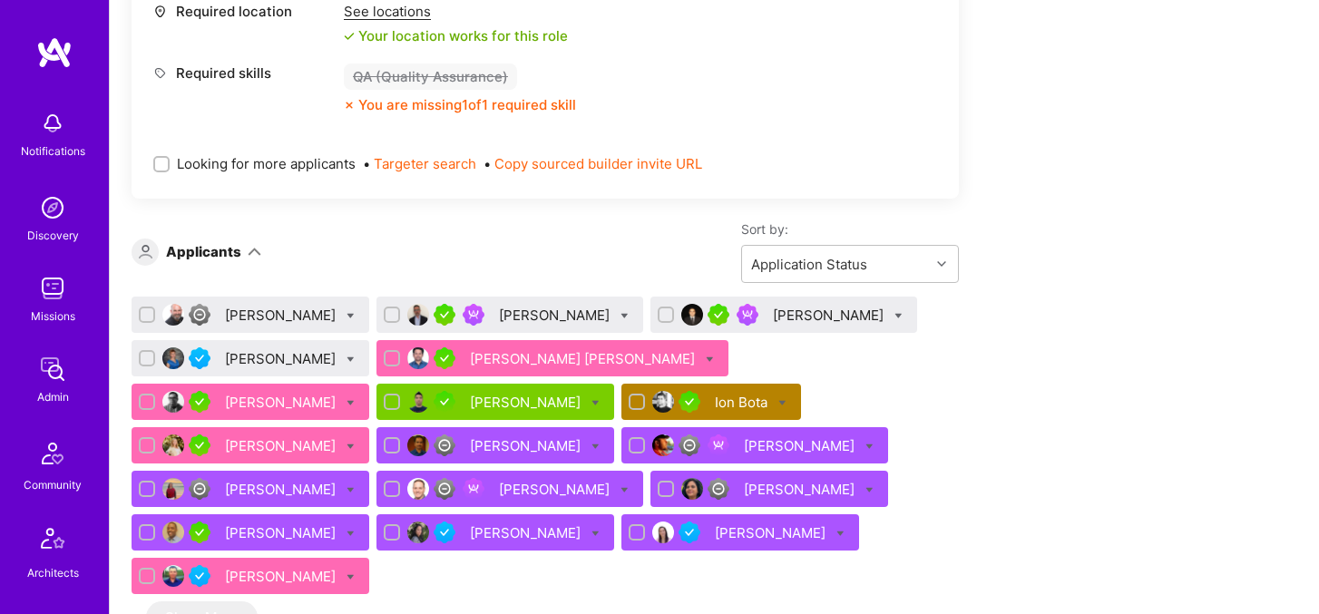
click at [499, 489] on div "[PERSON_NAME]" at bounding box center [556, 489] width 114 height 19
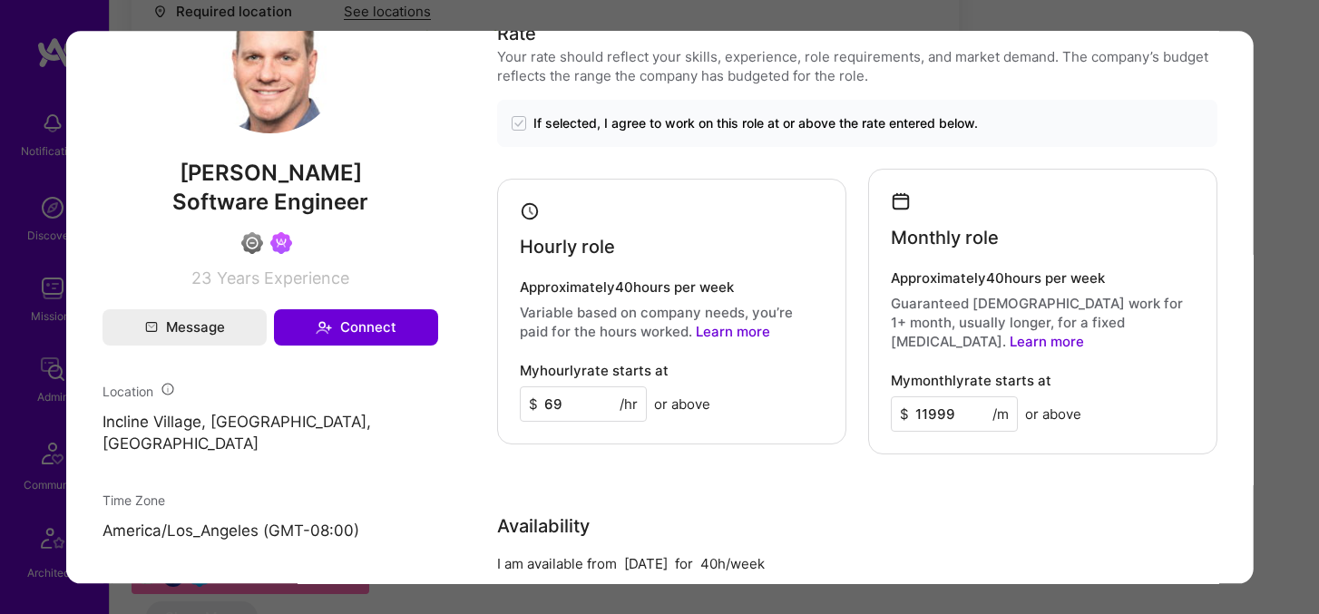
scroll to position [953, 0]
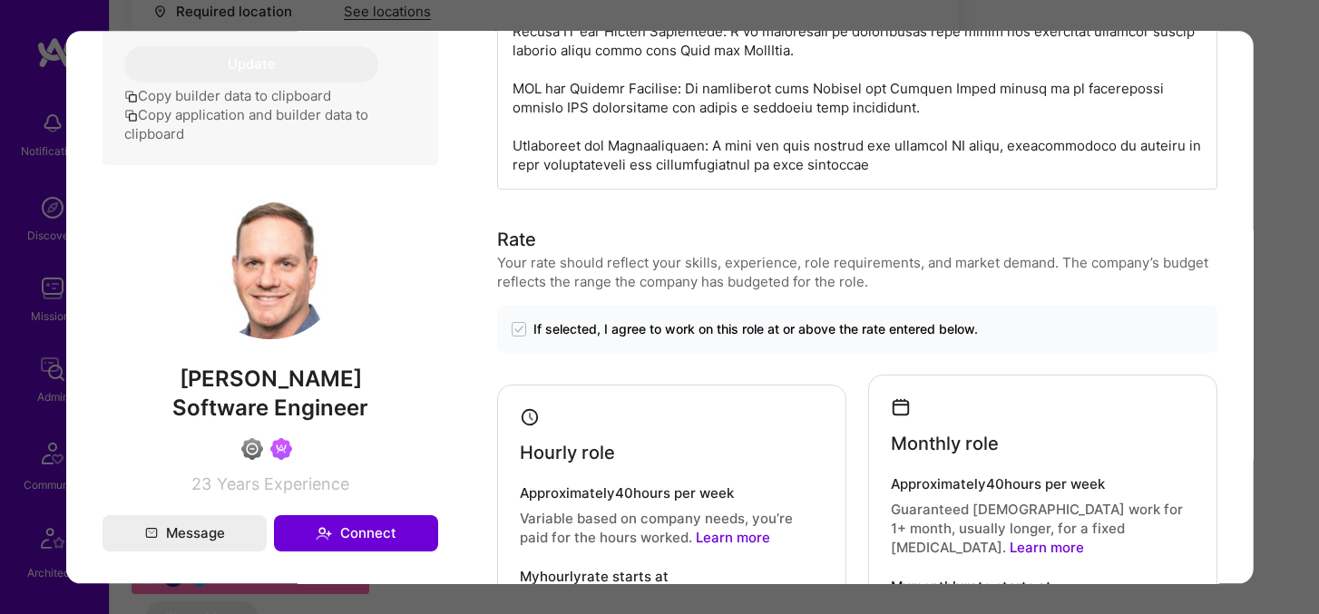
drag, startPoint x: 186, startPoint y: 472, endPoint x: 351, endPoint y: 476, distance: 165.1
click at [352, 393] on span "[PERSON_NAME]" at bounding box center [270, 378] width 336 height 27
copy span "[PERSON_NAME]"
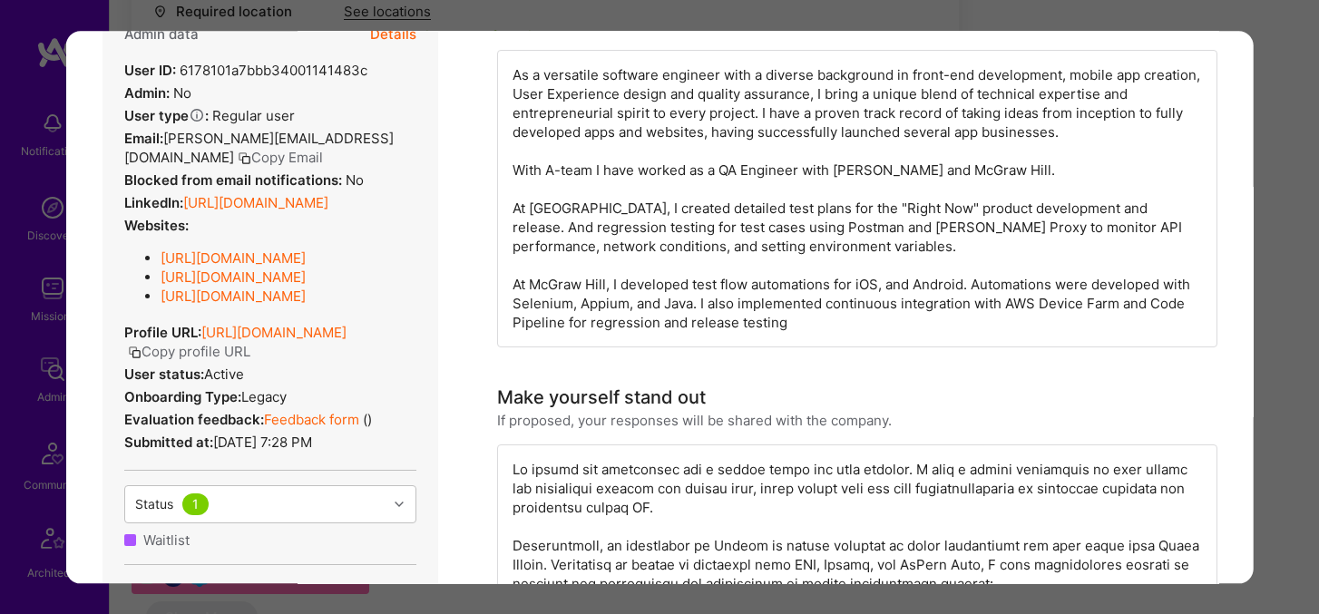
scroll to position [303, 0]
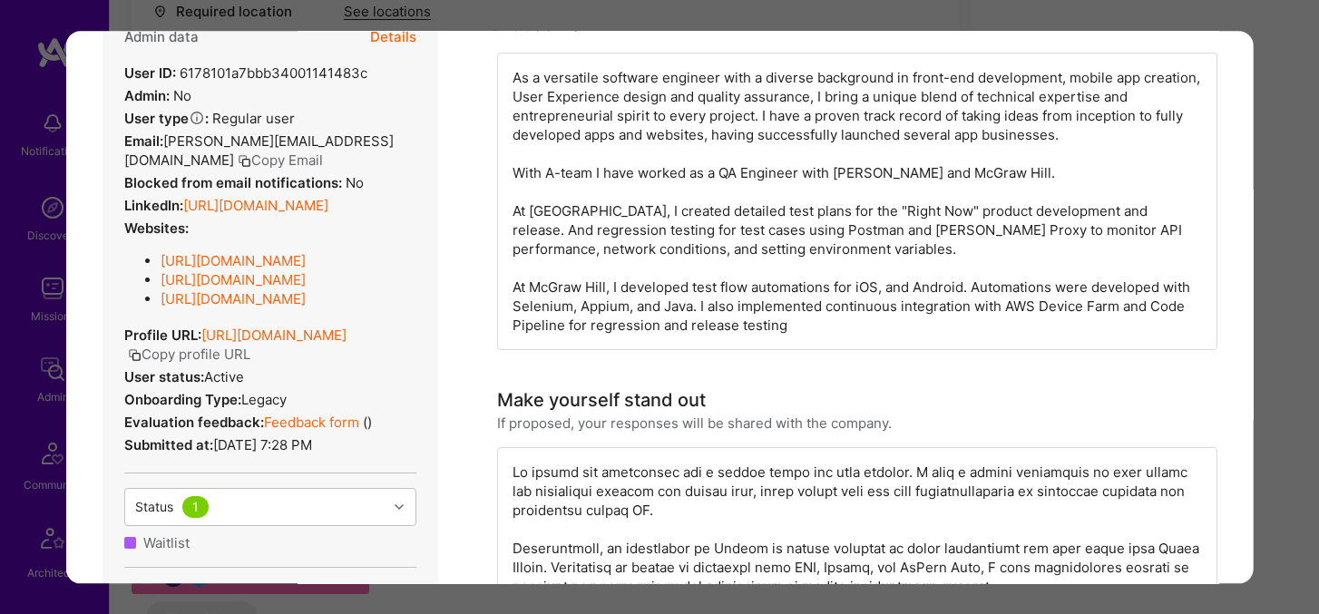
click at [1276, 296] on div "Application 13 of 18 Evaluation scores Expertise level Good Interpersonal skill…" at bounding box center [659, 307] width 1319 height 614
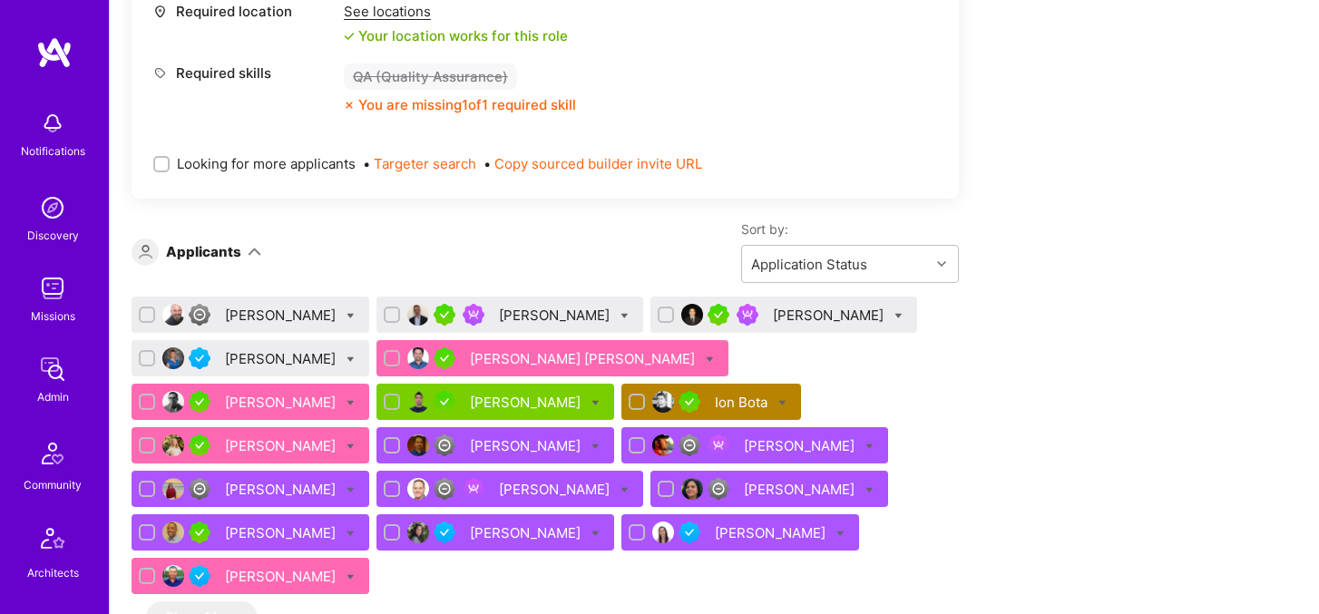
click at [470, 537] on div "[PERSON_NAME]" at bounding box center [527, 532] width 114 height 19
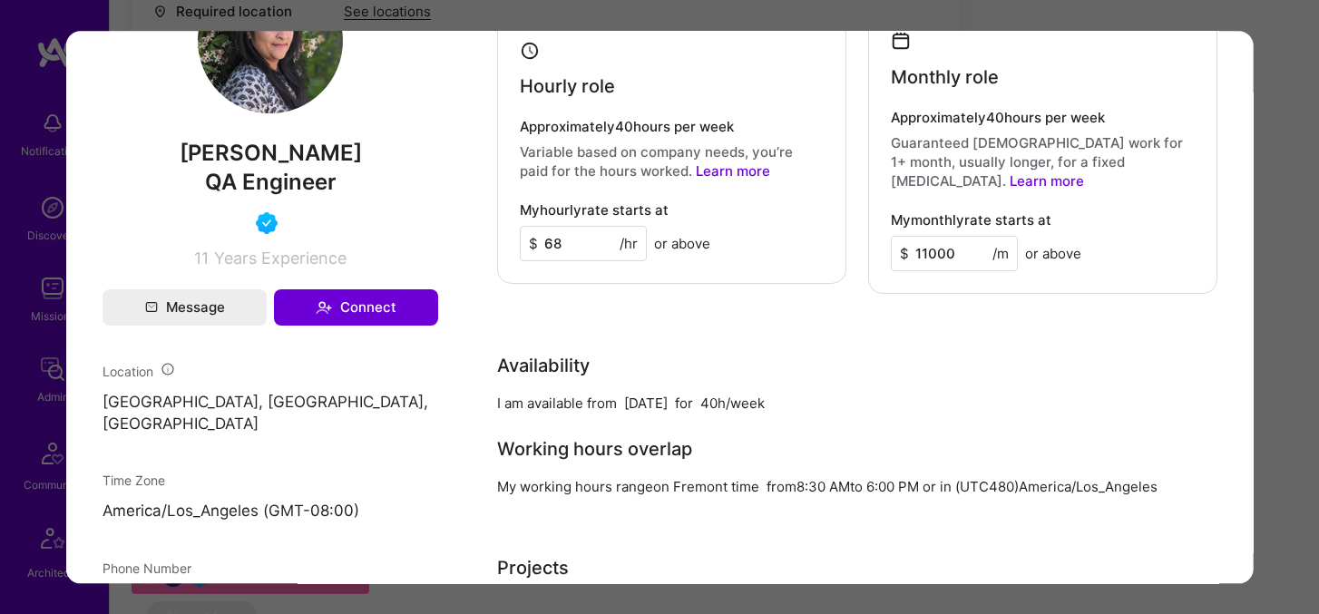
scroll to position [1090, 0]
drag, startPoint x: 202, startPoint y: 170, endPoint x: 340, endPoint y: 172, distance: 137.9
click at [340, 168] on span "[PERSON_NAME]" at bounding box center [270, 154] width 336 height 27
copy span "[PERSON_NAME]"
click at [1267, 384] on div "Application 16 of 18 Evaluation scores Expertise level Good Interpersonal skill…" at bounding box center [659, 307] width 1319 height 614
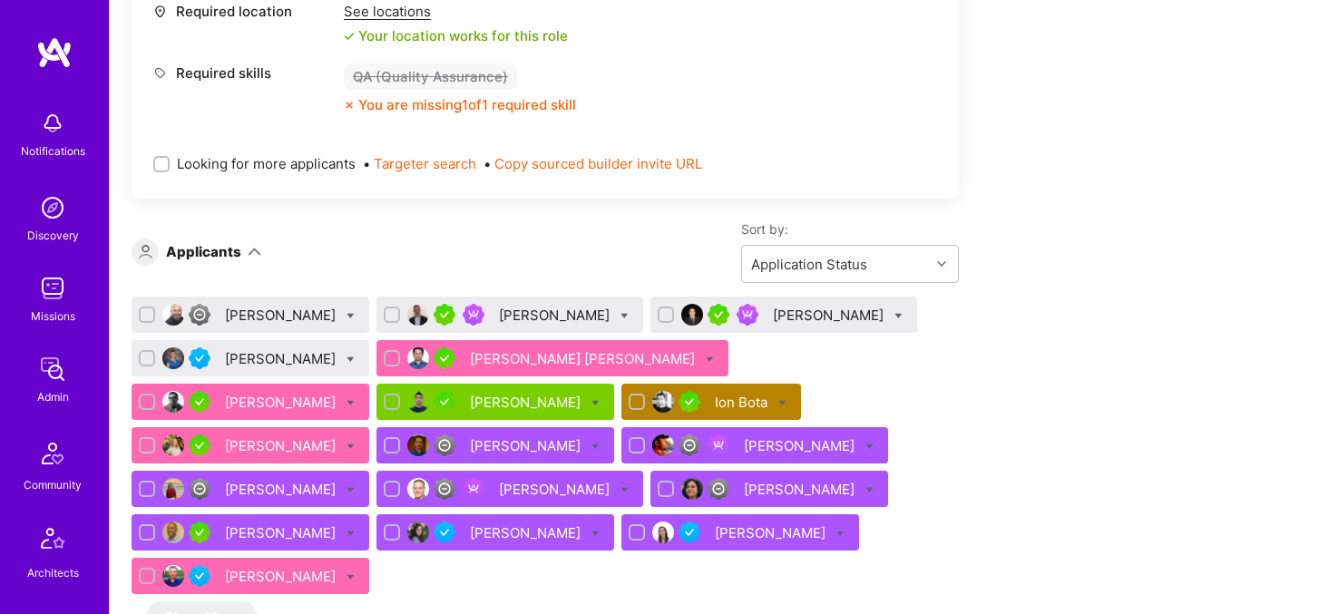
click at [715, 534] on div "[PERSON_NAME]" at bounding box center [772, 532] width 114 height 19
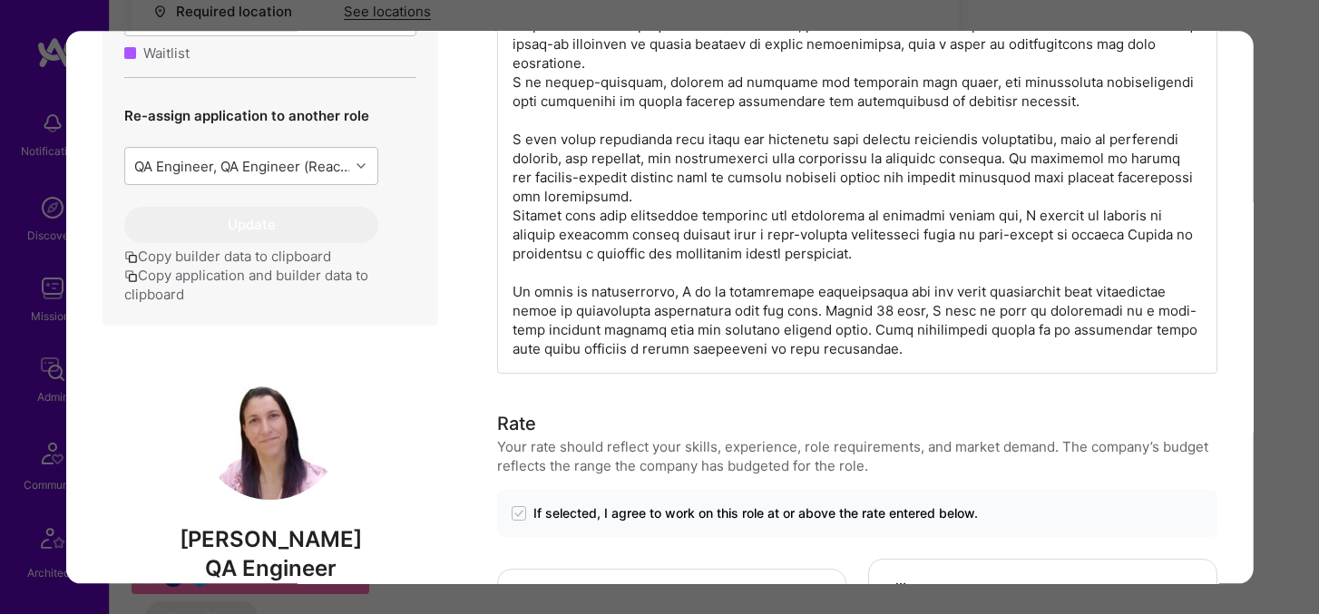
scroll to position [743, 0]
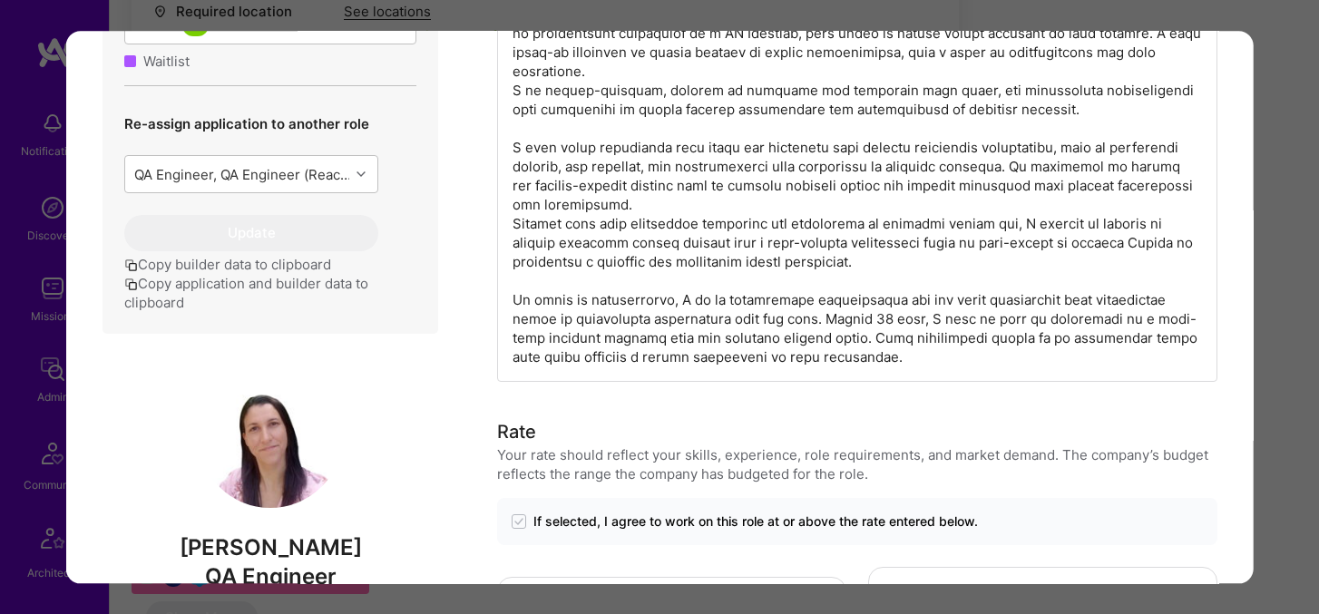
click at [1294, 295] on div "Application 17 of 18 Builder Missing Requirements Required Location See locatio…" at bounding box center [659, 307] width 1319 height 614
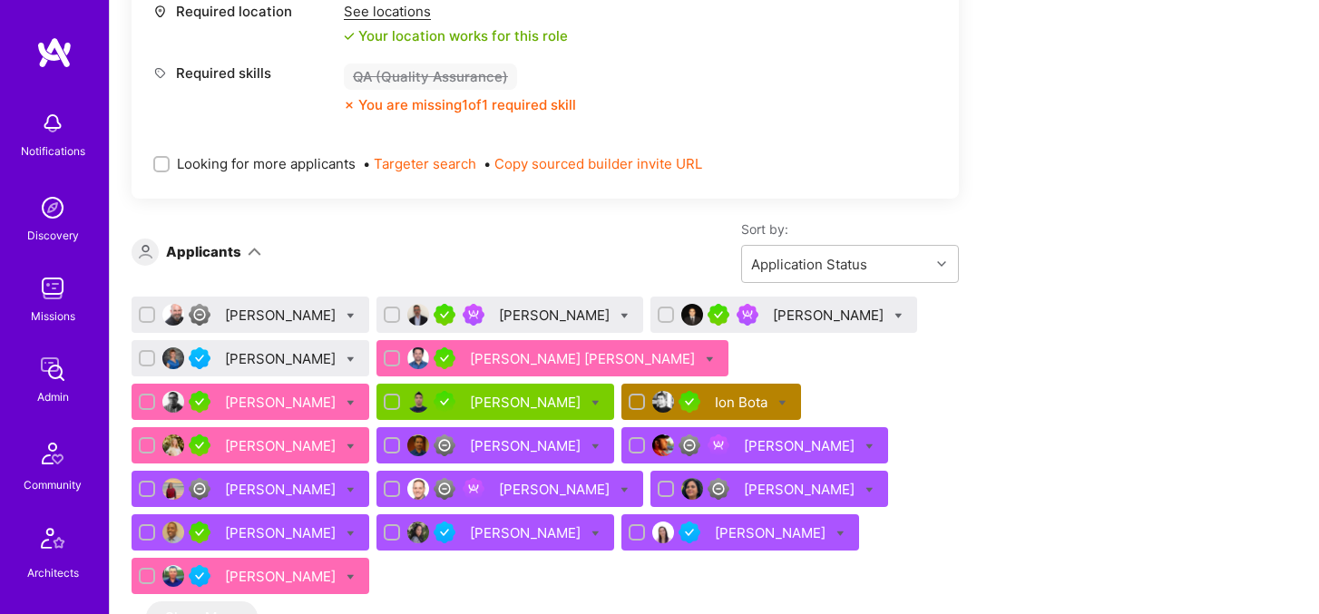
click at [339, 567] on div "[PERSON_NAME]" at bounding box center [282, 576] width 114 height 19
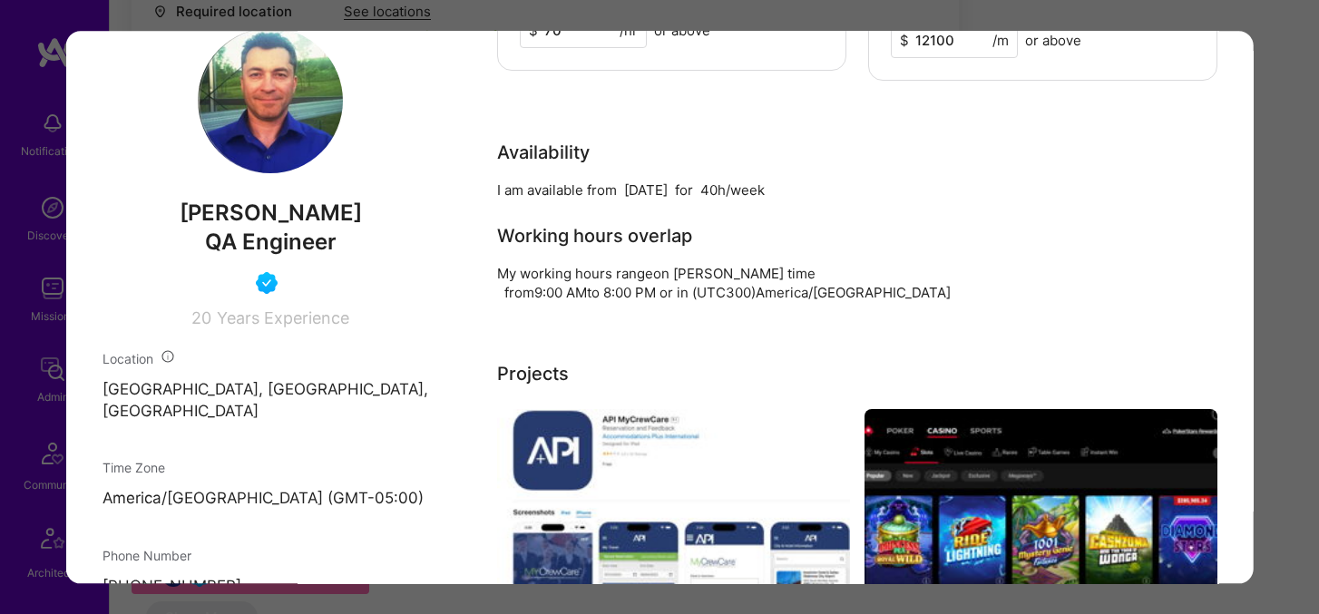
scroll to position [1125, 0]
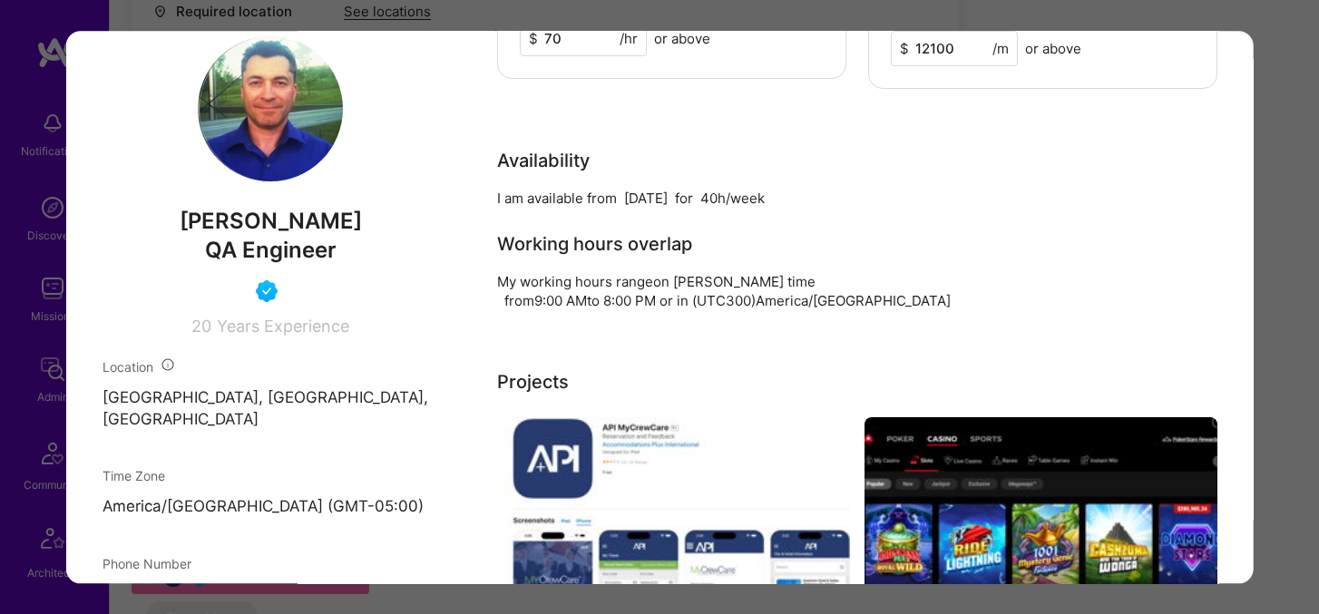
click at [1279, 262] on div "Application 18 of 18 Evaluation scores Expertise level Very good Interpersonal …" at bounding box center [659, 307] width 1319 height 614
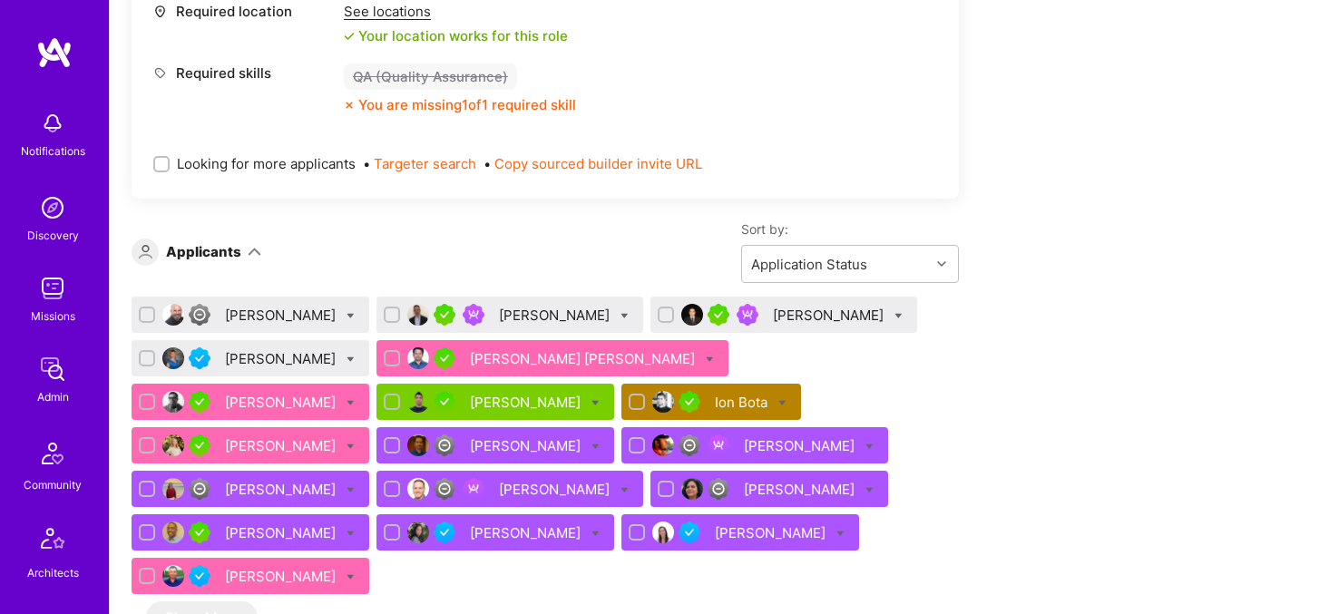
click at [470, 403] on div "[PERSON_NAME]" at bounding box center [527, 402] width 114 height 19
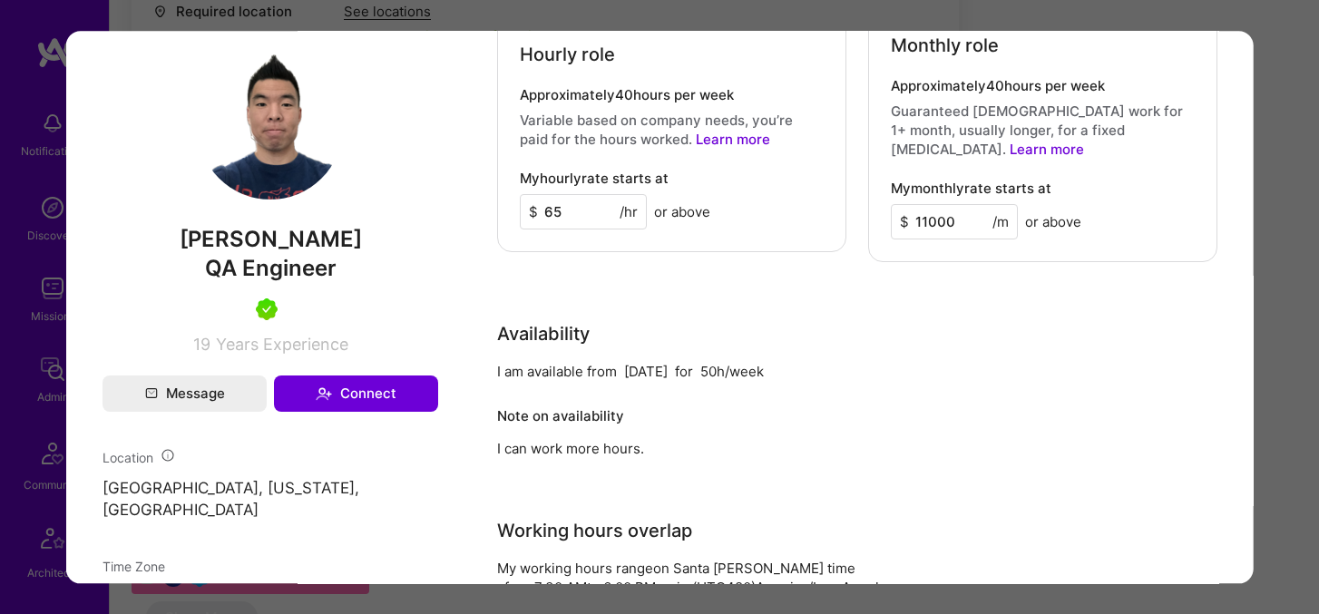
scroll to position [891, 0]
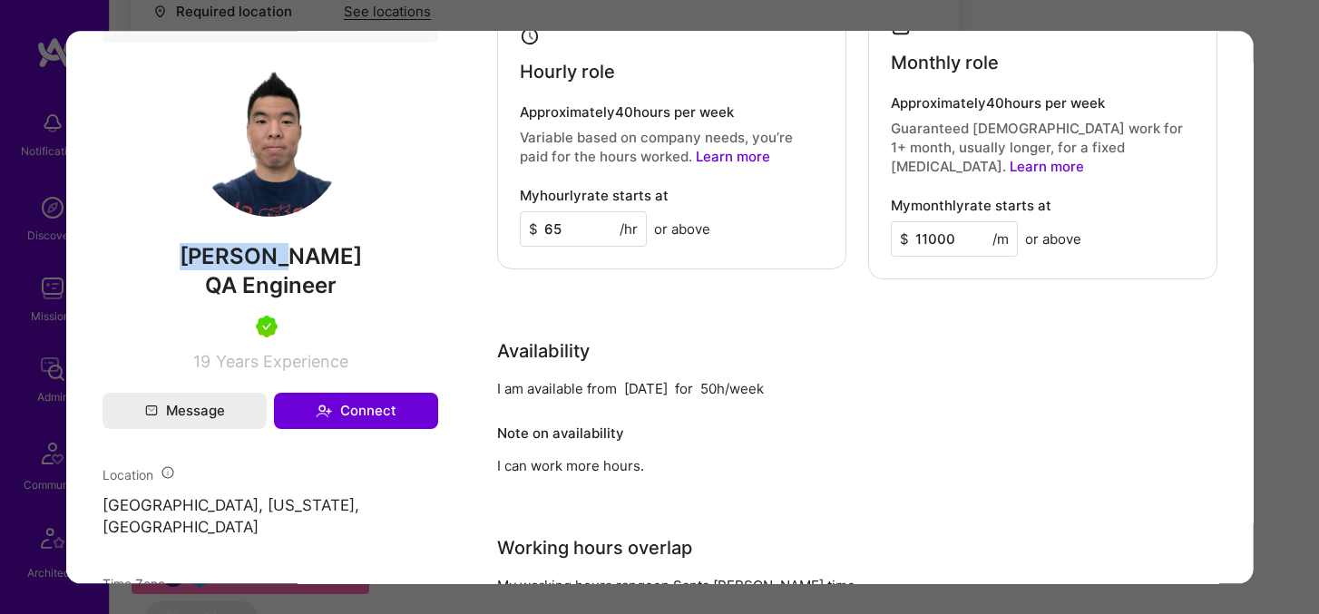
drag, startPoint x: 222, startPoint y: 274, endPoint x: 321, endPoint y: 279, distance: 99.0
click at [321, 270] on span "[PERSON_NAME]" at bounding box center [270, 256] width 336 height 27
copy span "[PERSON_NAME]"
click at [1284, 41] on div "Application 7 of 18 Evaluation scores Expertise level Very good Interpersonal s…" at bounding box center [659, 307] width 1319 height 614
